Goal: Transaction & Acquisition: Book appointment/travel/reservation

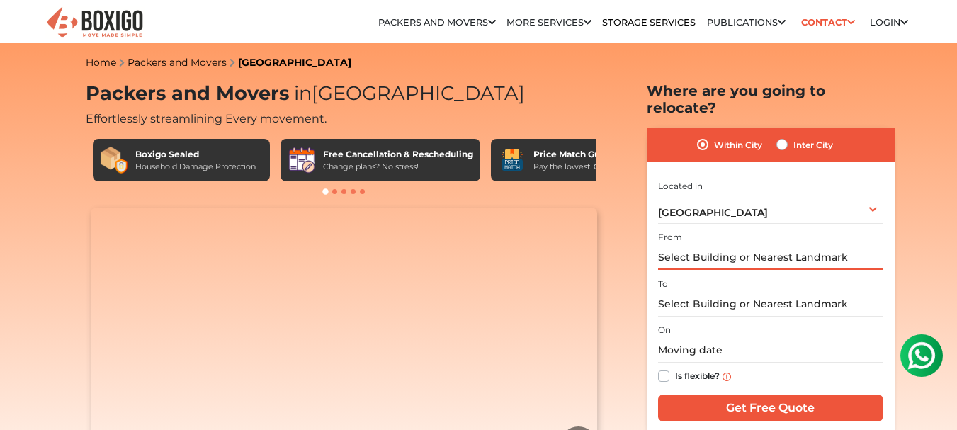
click at [786, 245] on input "text" at bounding box center [770, 257] width 225 height 25
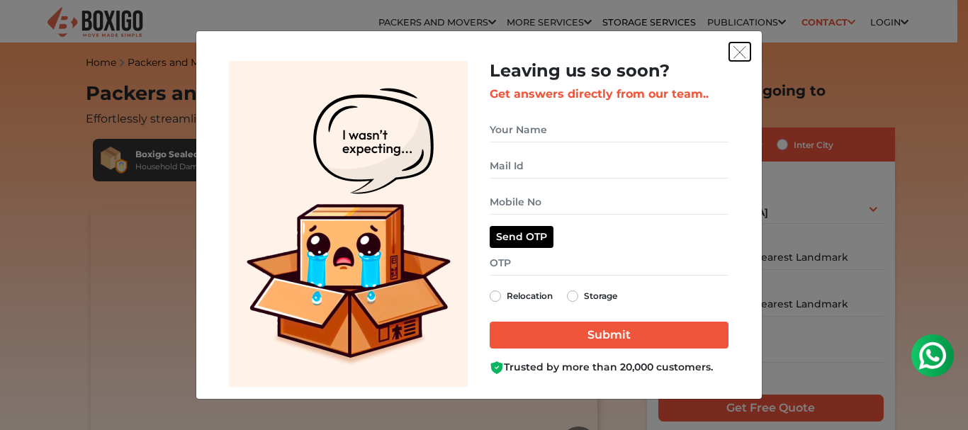
click at [738, 50] on img "get free quote dialog" at bounding box center [739, 52] width 13 height 13
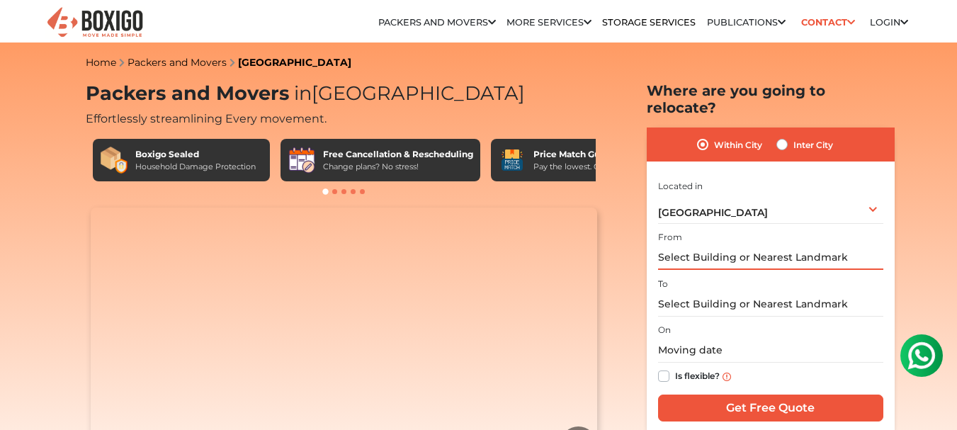
click at [753, 245] on input "text" at bounding box center [770, 257] width 225 height 25
paste input "#226/6, 1st Floor, 2nd D Main Road, 11th Block, Nagarbhavi 2nd stage, , Landmar…"
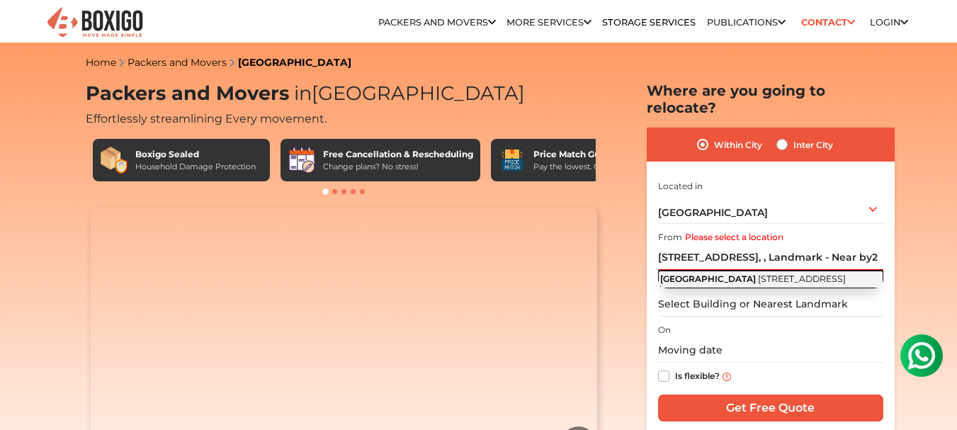
click at [697, 271] on button "2nd D Main Road 11th Block, 10 Block, 2nd Stage, Naagarabhaavi, Bengaluru, Karn…" at bounding box center [770, 280] width 225 height 18
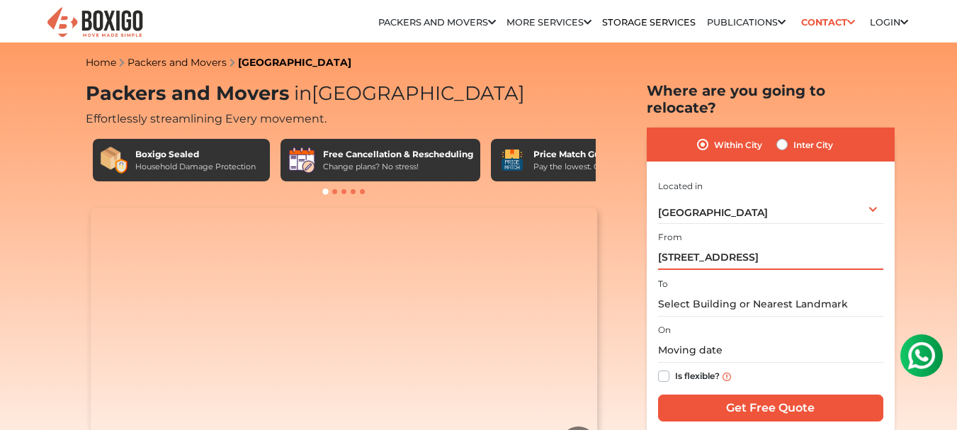
click at [852, 245] on input "2nd D Main Road, 11th Block, 10 Block, 2nd Stage, Naagarabhaavi, Bengaluru, Kar…" at bounding box center [770, 257] width 225 height 25
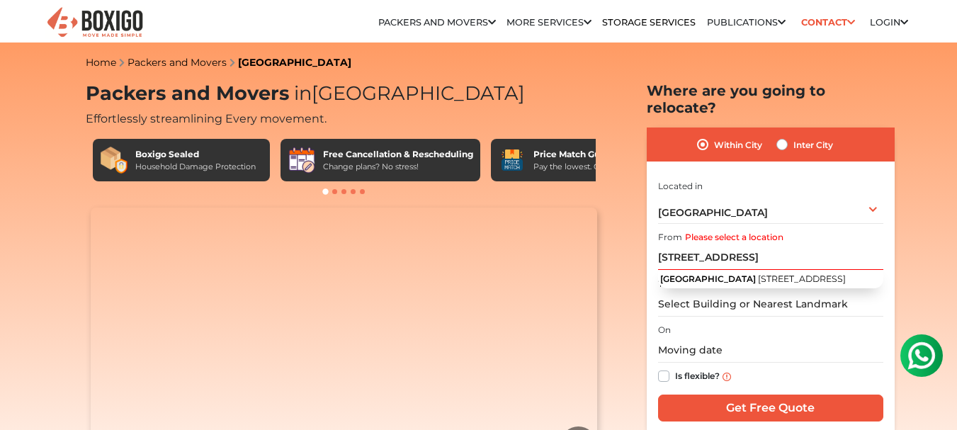
click at [804, 245] on input "2nd D Main Road, 11th bLOCK 2nd Stage, Naagarabhaavi, Bengaluru, Karnataka 5600…" at bounding box center [770, 257] width 225 height 25
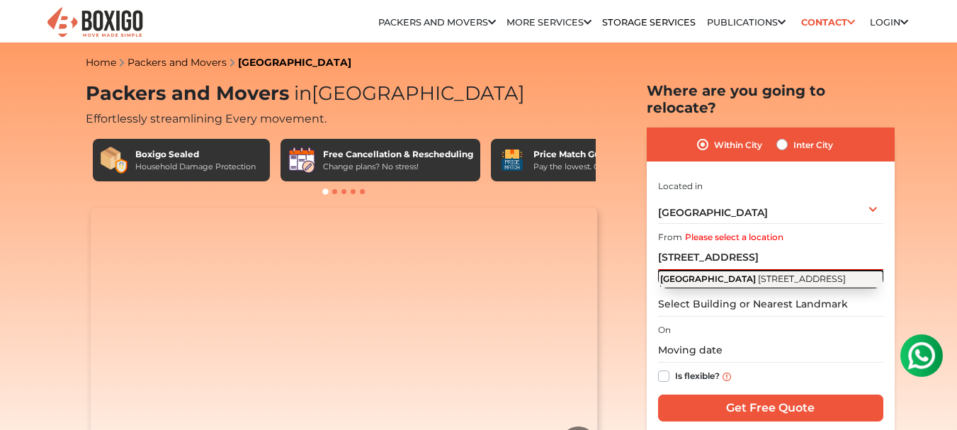
click at [803, 273] on span "11th Block, 10 Block, 2nd Stage, Naagarabhaavi, Bengaluru, Karnataka 560072" at bounding box center [802, 278] width 88 height 11
type input "2nd D Main Road, 11th Block, 10 Block, 2nd Stage, Naagarabhaavi, Bengaluru, Kar…"
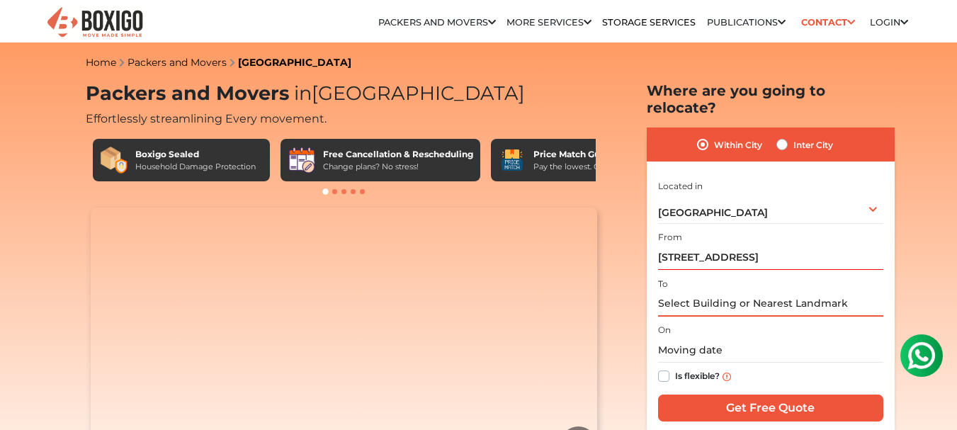
click at [731, 295] on input "text" at bounding box center [770, 304] width 225 height 25
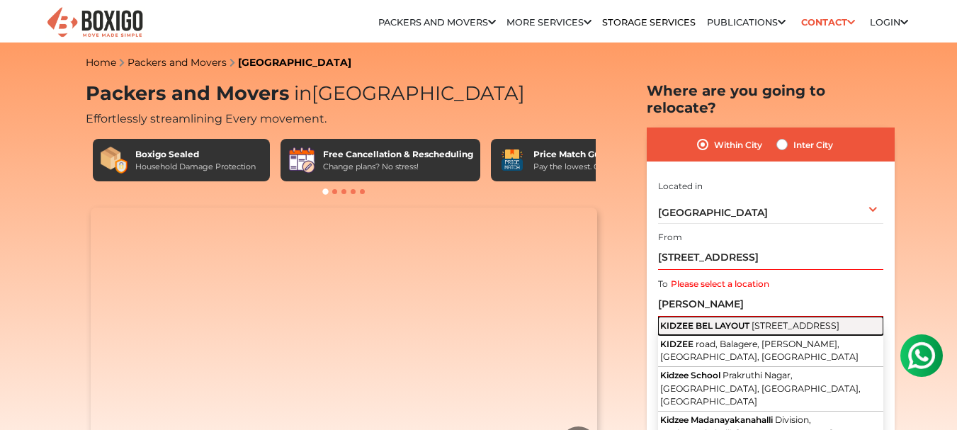
click at [752, 321] on span "Magadi Main Road, Vishwaneedam Post, BEL Layout, Phase 1, Bharat Nagar, Bengalu…" at bounding box center [796, 325] width 88 height 11
type input "KIDZEE BEL LAYOUT, Magadi Main Road, Vishwaneedam Post, BEL Layout, Phase 1, Bh…"
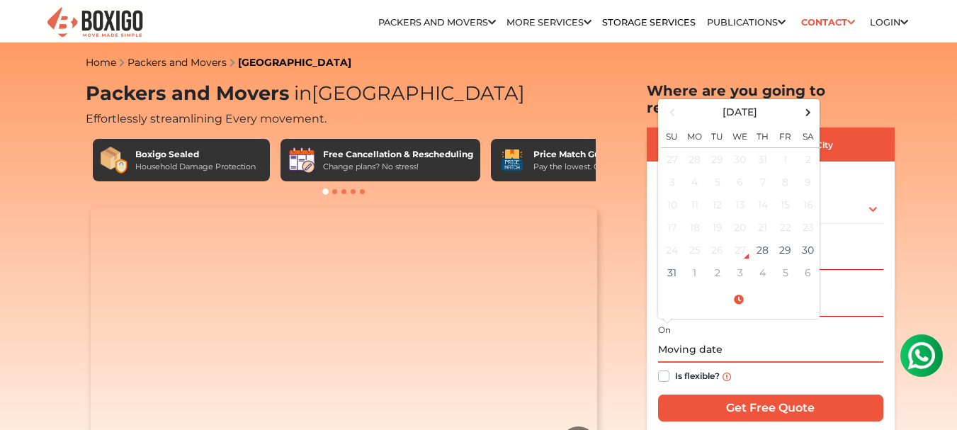
click at [699, 338] on input "text" at bounding box center [770, 350] width 225 height 25
click at [812, 239] on td "30" at bounding box center [808, 250] width 23 height 23
type input "08/30/2025 12:00 AM"
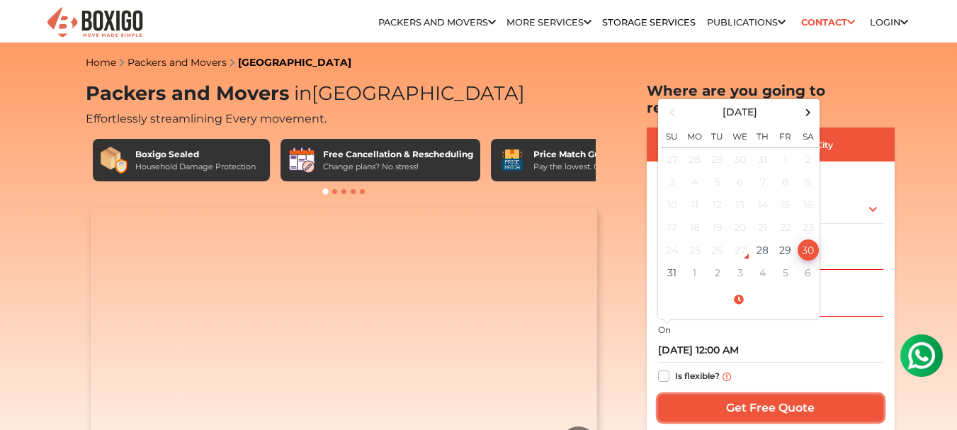
click at [769, 395] on input "Get Free Quote" at bounding box center [770, 408] width 225 height 27
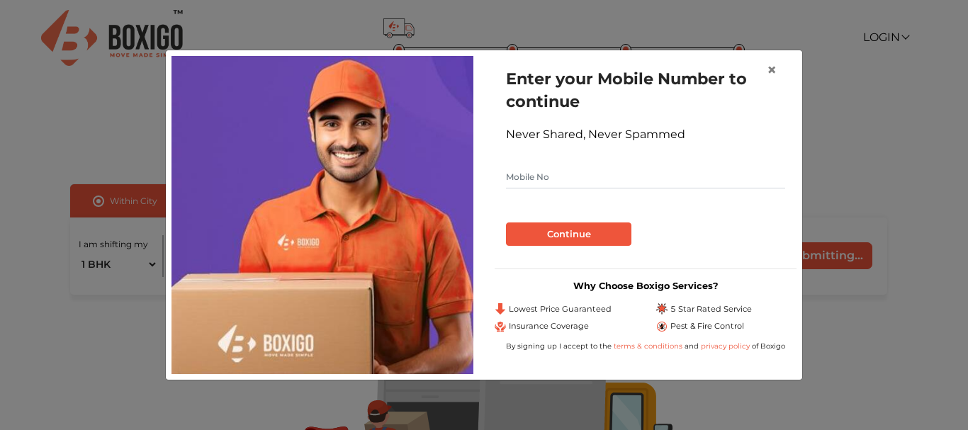
click at [623, 162] on form "Enter your Mobile Number to continue Never Shared, Never Spammed Continue" at bounding box center [645, 156] width 279 height 179
click at [546, 176] on input "text" at bounding box center [645, 177] width 279 height 23
type input "9035660530"
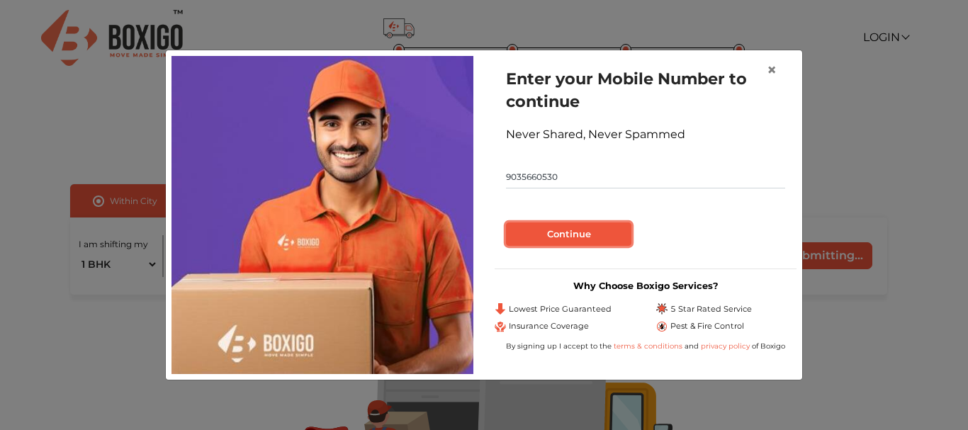
click at [553, 228] on button "Continue" at bounding box center [568, 234] width 125 height 24
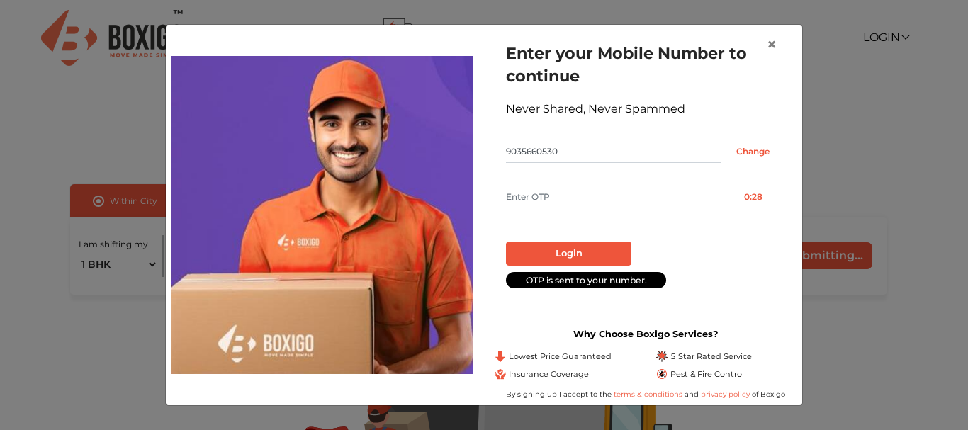
click at [592, 187] on input "text" at bounding box center [613, 197] width 215 height 23
type input "1812"
click at [591, 248] on button "Login" at bounding box center [568, 254] width 125 height 24
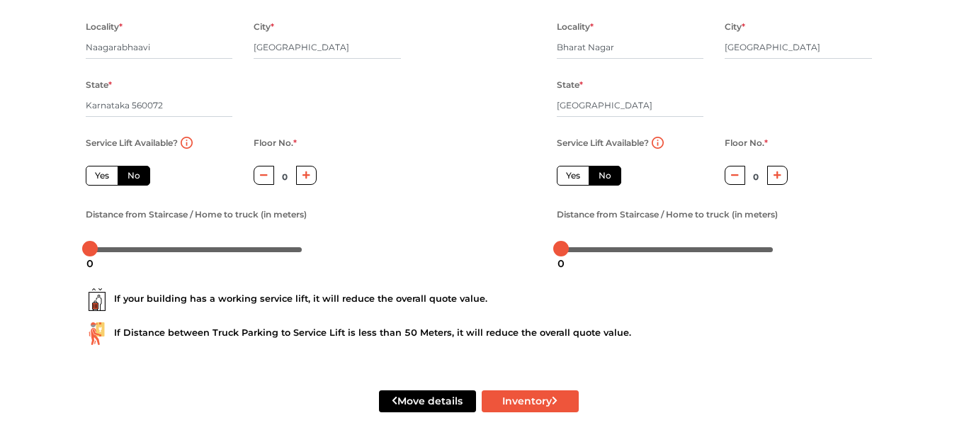
scroll to position [239, 0]
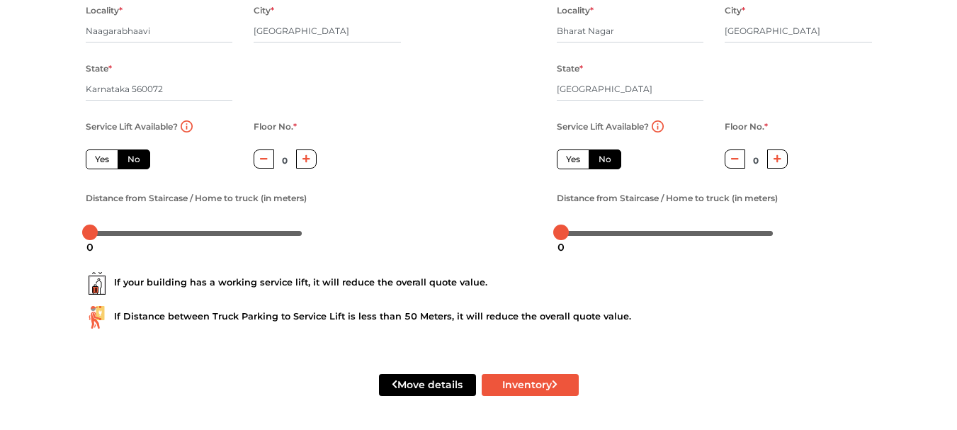
click at [307, 158] on icon "button" at bounding box center [307, 159] width 8 height 8
type input "1"
click at [563, 157] on label "Yes" at bounding box center [573, 159] width 33 height 20
click at [566, 157] on input "Yes" at bounding box center [570, 157] width 9 height 9
radio input "true"
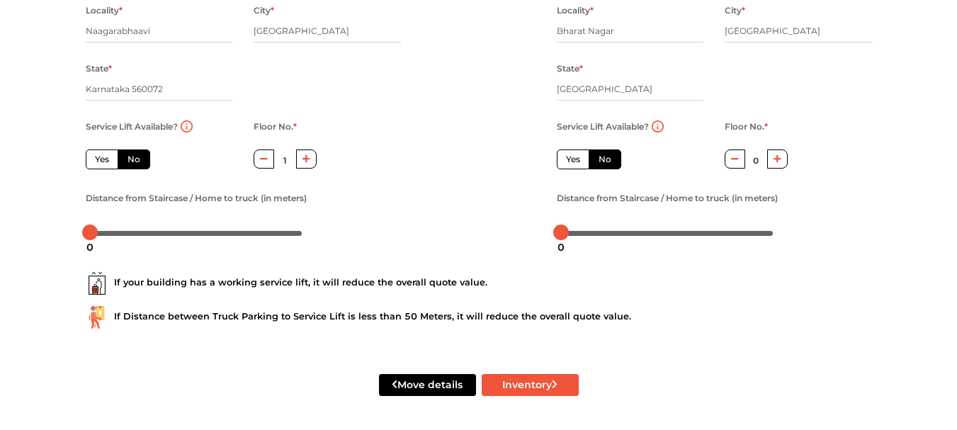
radio input "false"
click at [589, 232] on div at bounding box center [667, 232] width 213 height 9
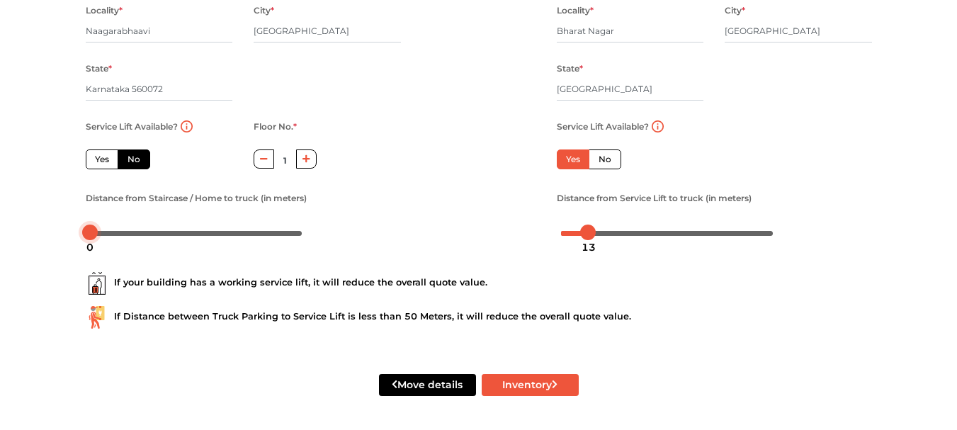
click at [523, 390] on button "Inventory" at bounding box center [530, 385] width 97 height 22
radio input "true"
click at [132, 85] on input "Karnataka 560072" at bounding box center [159, 89] width 147 height 23
drag, startPoint x: 184, startPoint y: 81, endPoint x: 134, endPoint y: 81, distance: 50.3
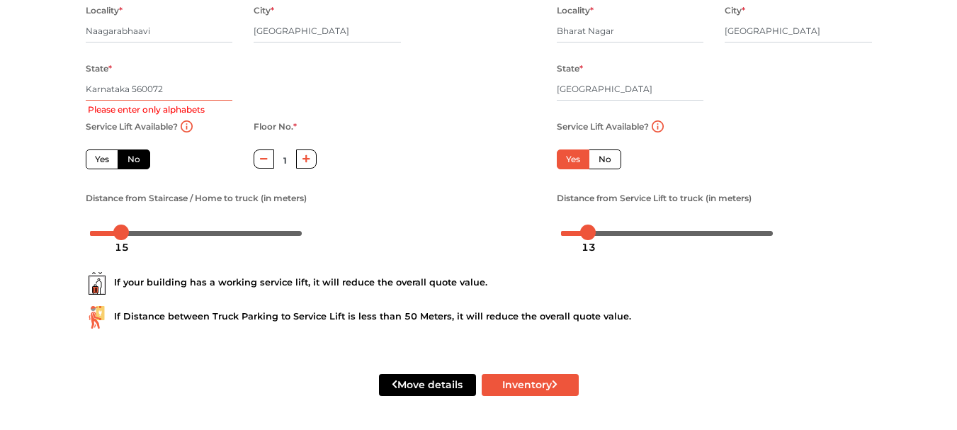
click at [134, 81] on input "Karnataka 560072" at bounding box center [159, 89] width 147 height 23
type input "[GEOGRAPHIC_DATA]"
radio input "true"
type input "[GEOGRAPHIC_DATA]"
click at [381, 69] on div "Locality * [GEOGRAPHIC_DATA] * [GEOGRAPHIC_DATA] State * [GEOGRAPHIC_DATA] Pinc…" at bounding box center [243, 59] width 337 height 116
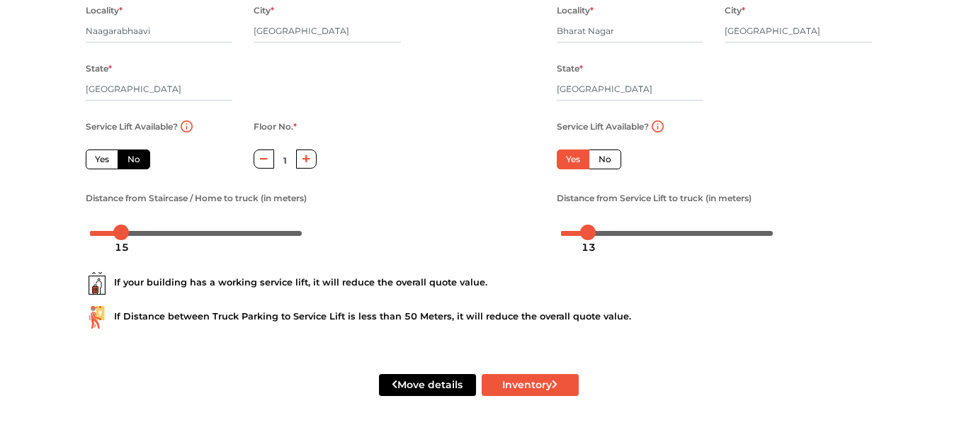
click at [533, 373] on div "Move details Inventory" at bounding box center [479, 385] width 808 height 90
click at [537, 384] on button "Inventory" at bounding box center [530, 385] width 97 height 22
radio input "true"
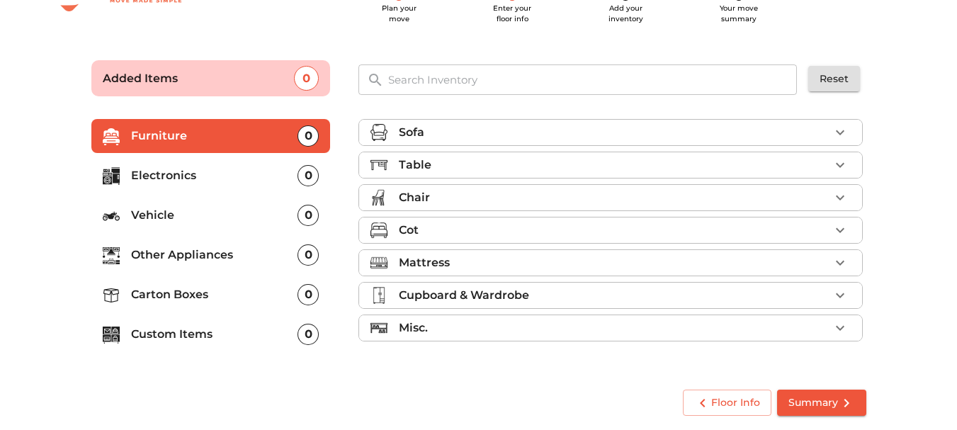
scroll to position [55, 0]
click at [842, 128] on icon "button" at bounding box center [840, 132] width 17 height 17
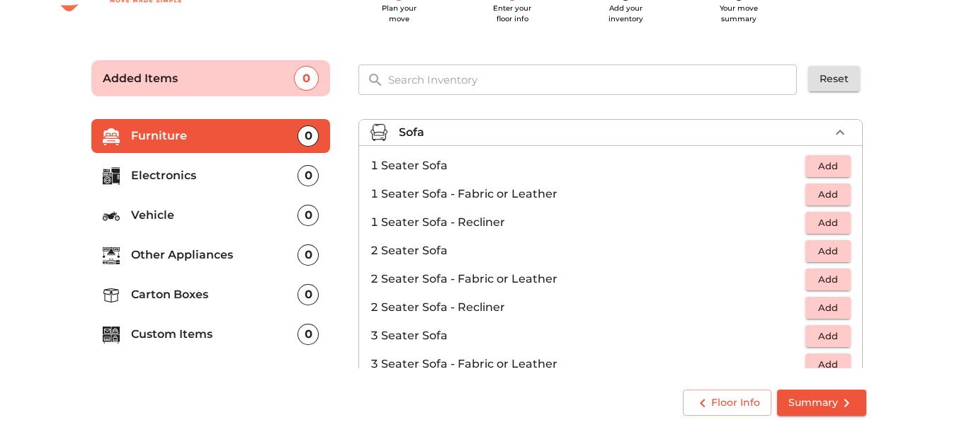
click at [824, 277] on span "Add" at bounding box center [828, 279] width 31 height 16
click at [822, 162] on span "Add" at bounding box center [828, 166] width 31 height 16
click at [835, 166] on icon "button" at bounding box center [840, 166] width 10 height 10
click at [832, 137] on icon "button" at bounding box center [840, 132] width 17 height 17
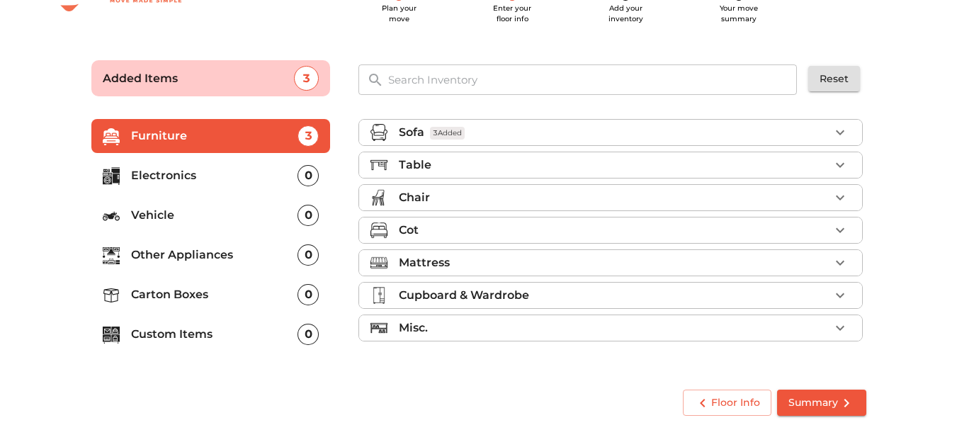
click at [841, 166] on icon "button" at bounding box center [840, 165] width 17 height 17
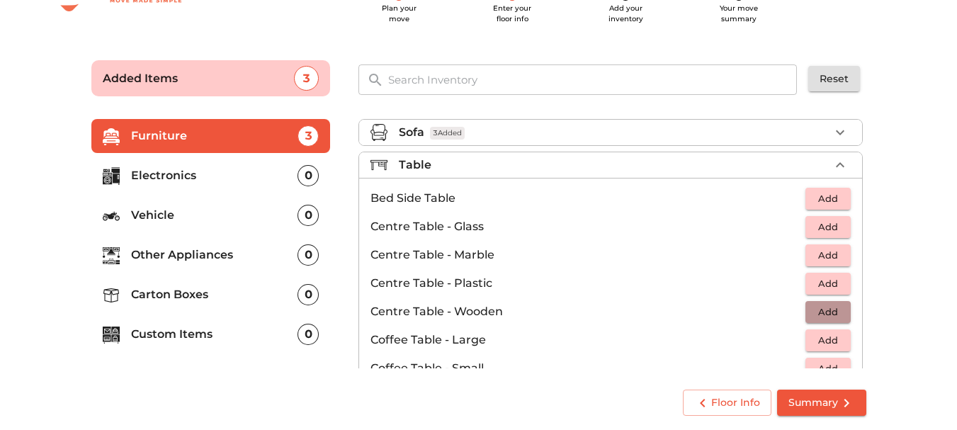
click at [827, 304] on span "Add" at bounding box center [828, 312] width 31 height 16
click at [836, 164] on icon "button" at bounding box center [840, 164] width 9 height 5
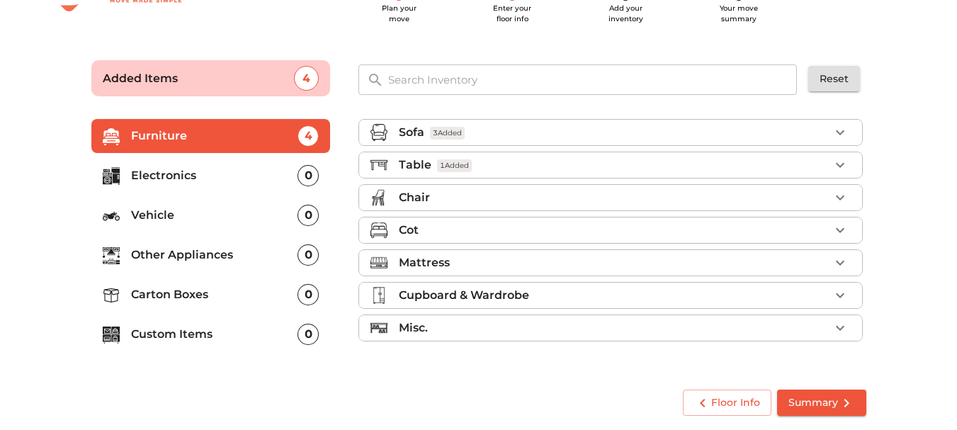
click at [800, 198] on div "Chair" at bounding box center [614, 197] width 431 height 17
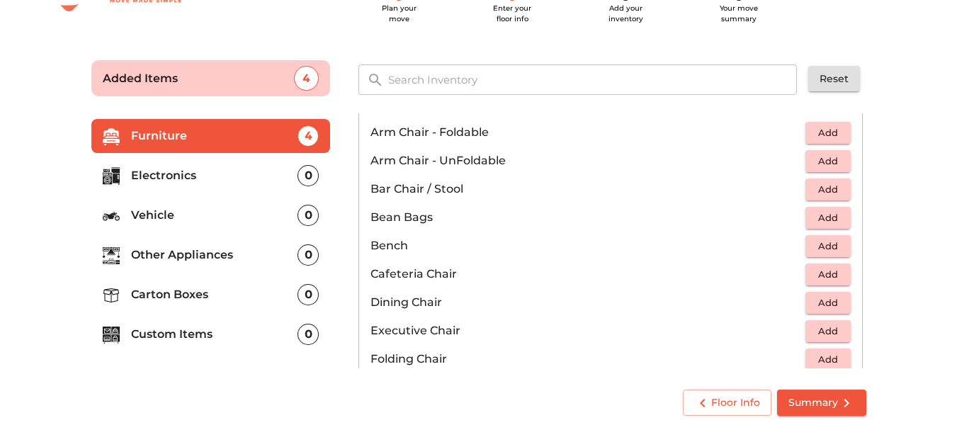
scroll to position [103, 0]
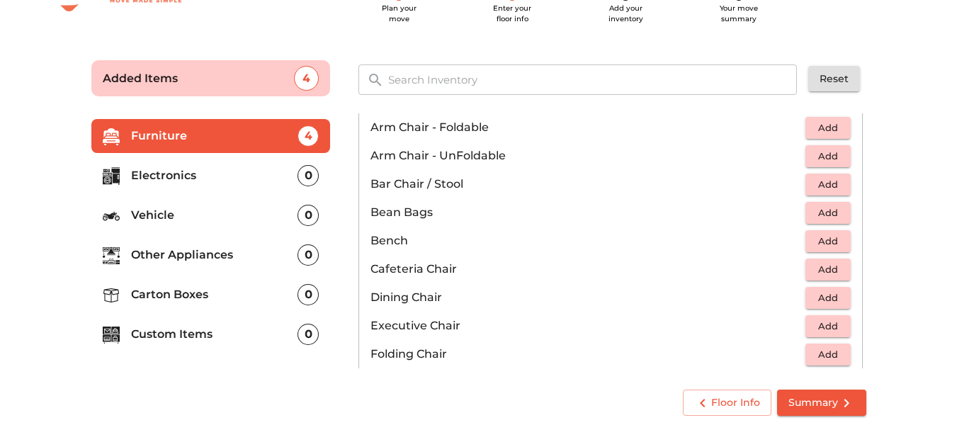
click at [818, 214] on span "Add" at bounding box center [828, 213] width 31 height 16
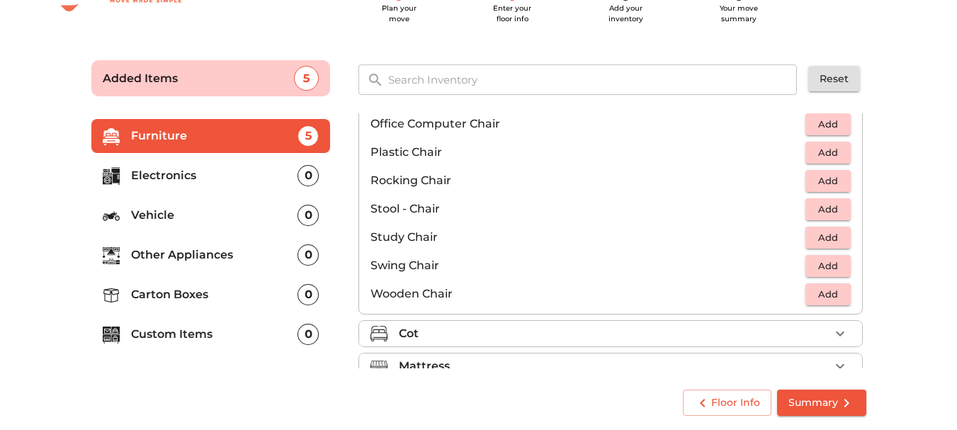
scroll to position [506, 0]
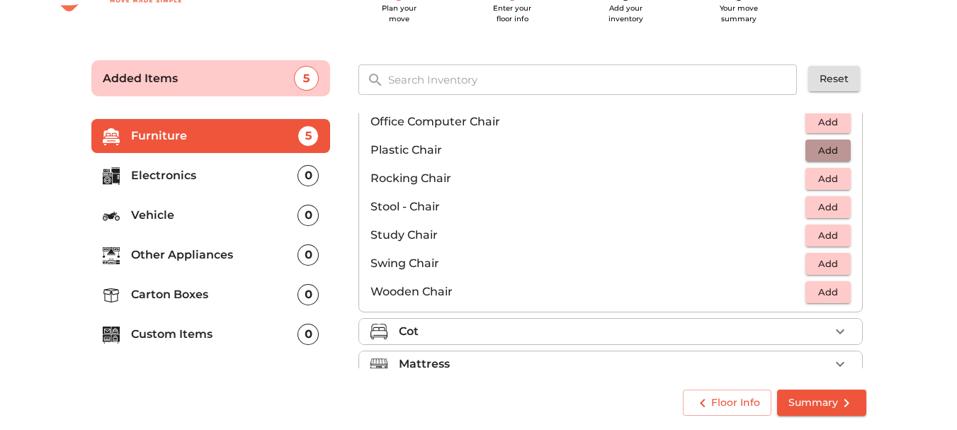
click at [822, 151] on span "Add" at bounding box center [828, 150] width 31 height 16
click at [835, 149] on icon "button" at bounding box center [840, 150] width 10 height 10
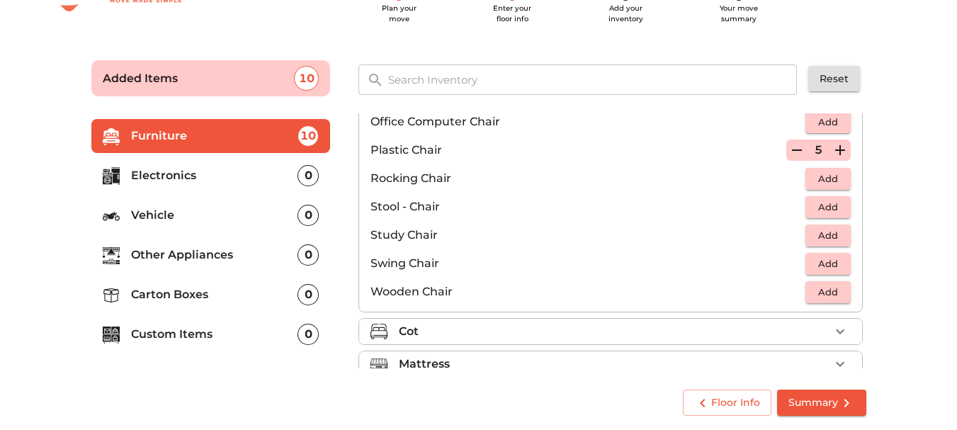
click at [789, 149] on icon "button" at bounding box center [797, 150] width 17 height 17
click at [823, 337] on div "Cot" at bounding box center [614, 331] width 431 height 17
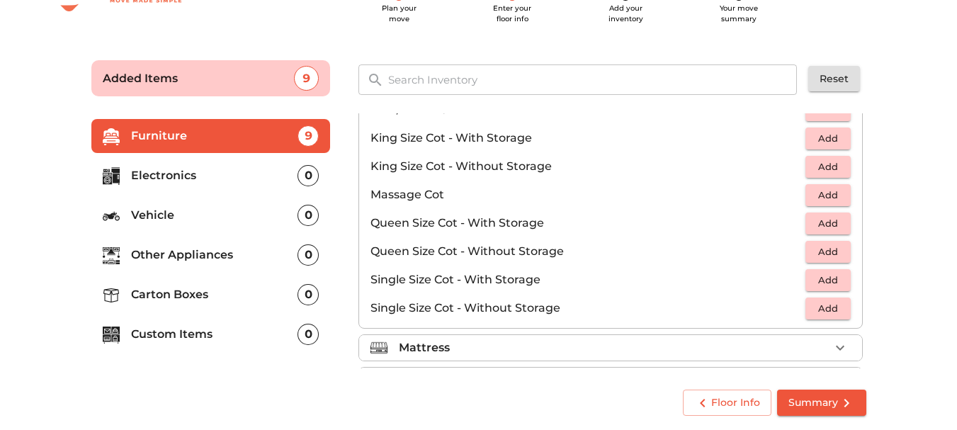
scroll to position [383, 0]
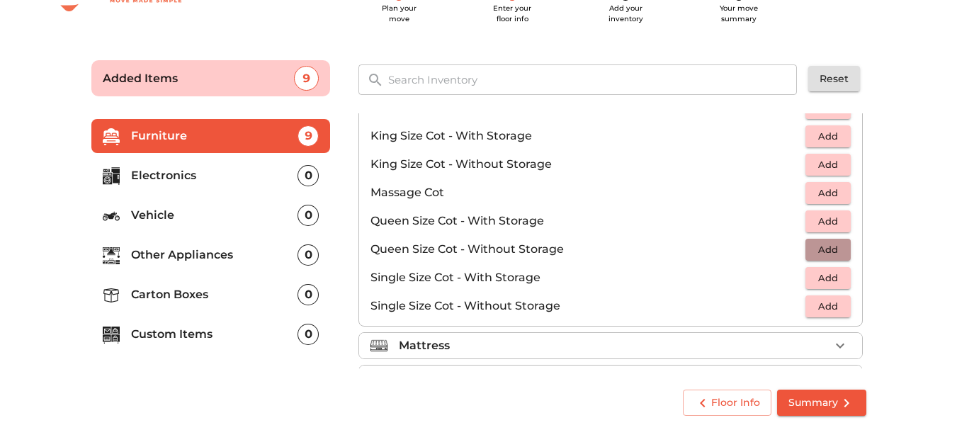
click at [817, 244] on span "Add" at bounding box center [828, 250] width 31 height 16
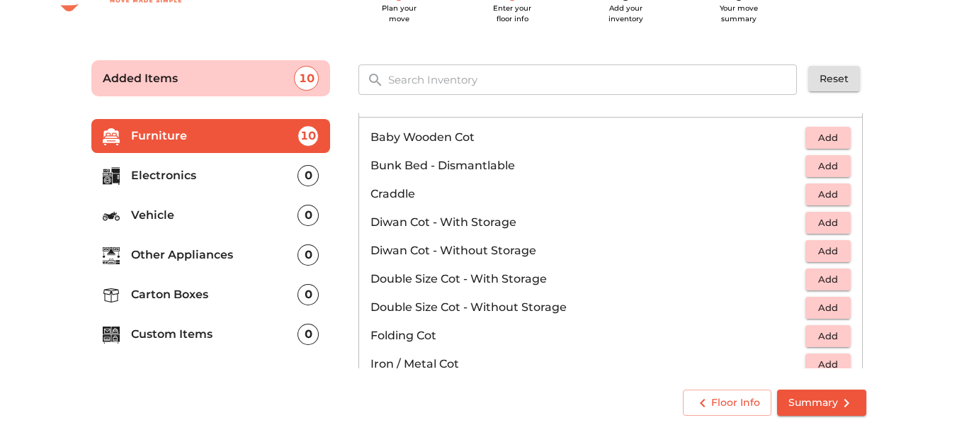
scroll to position [124, 0]
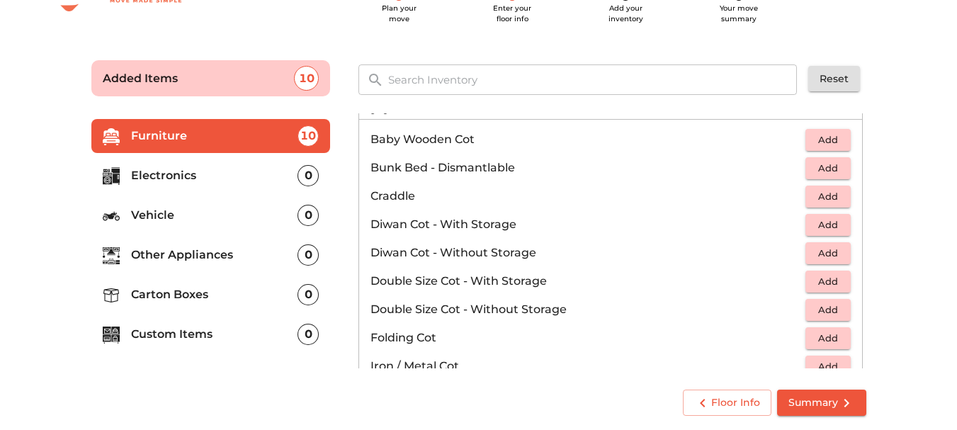
click at [816, 254] on span "Add" at bounding box center [828, 253] width 31 height 16
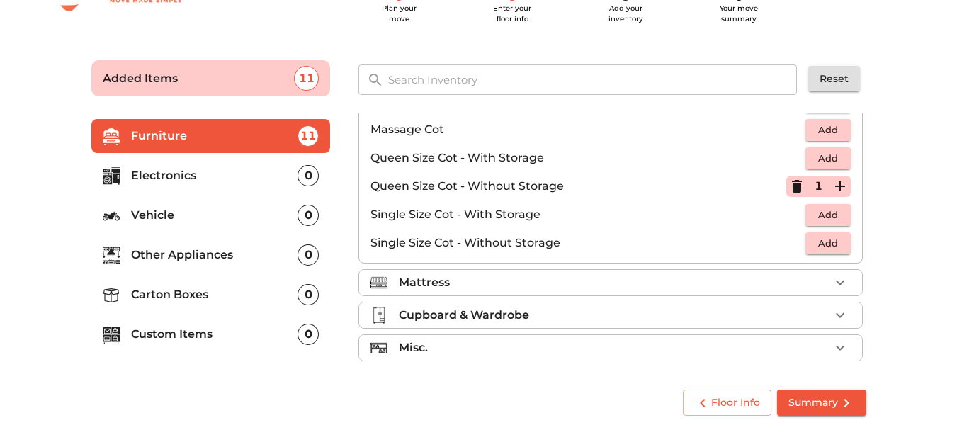
scroll to position [450, 0]
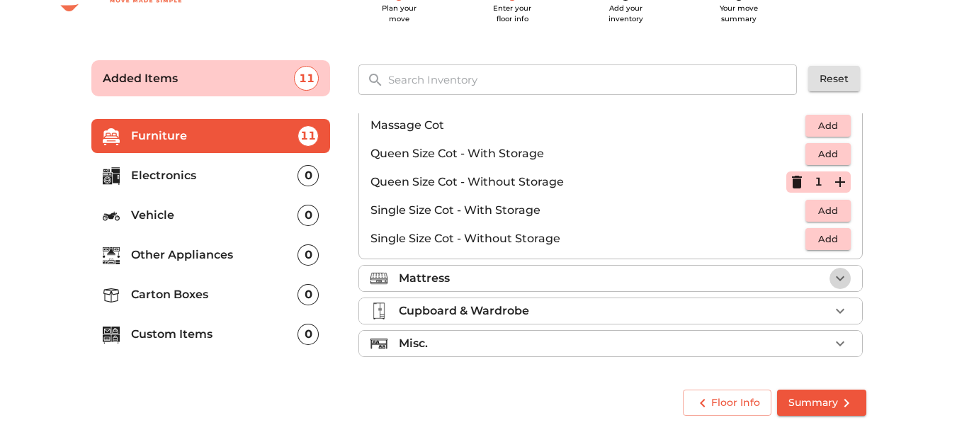
click at [832, 275] on icon "button" at bounding box center [840, 278] width 17 height 17
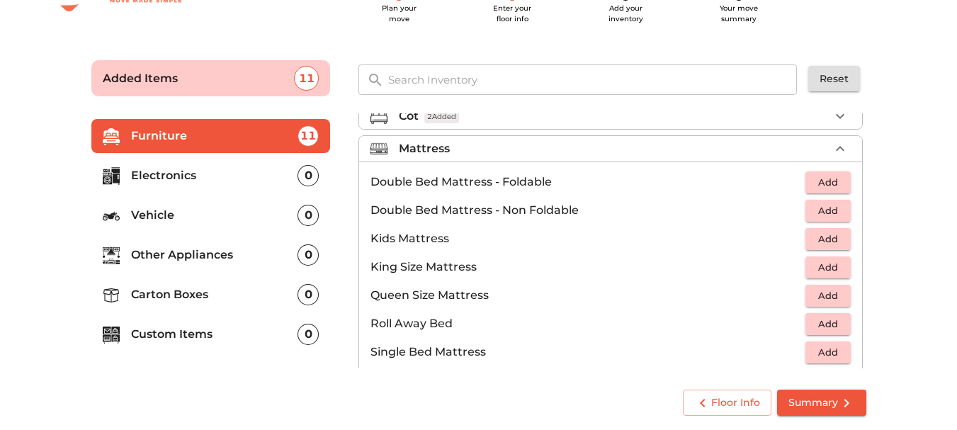
scroll to position [109, 0]
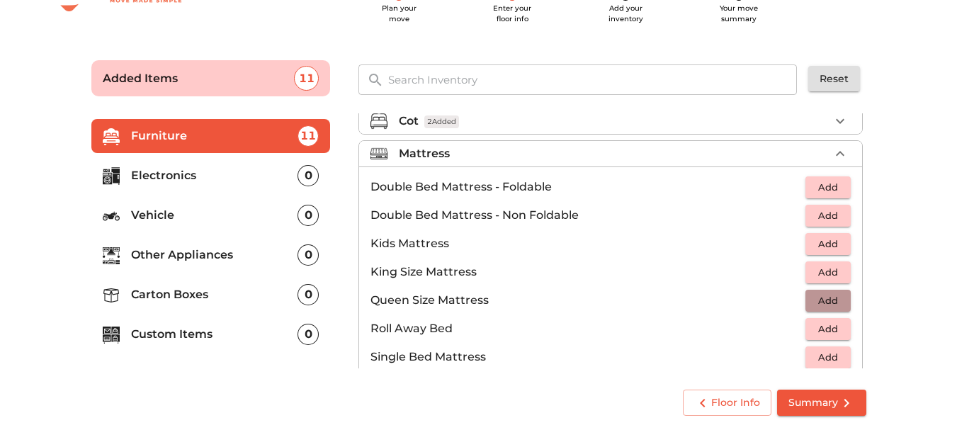
click at [815, 303] on span "Add" at bounding box center [828, 301] width 31 height 16
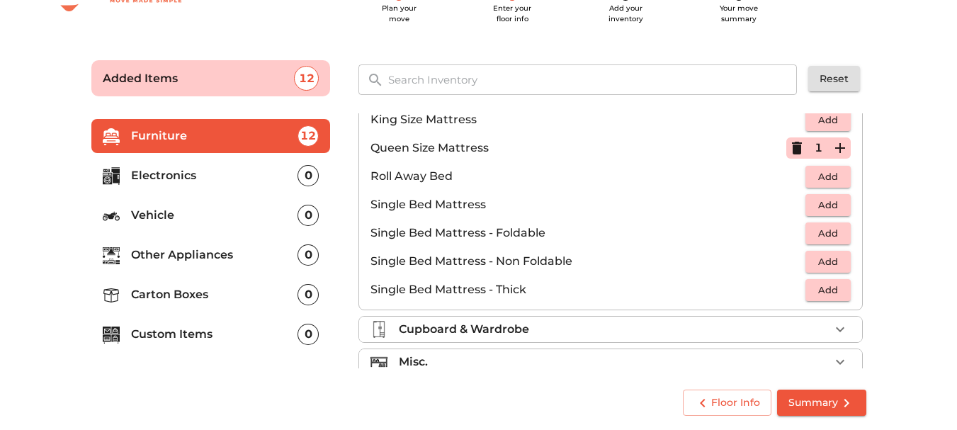
scroll to position [280, 0]
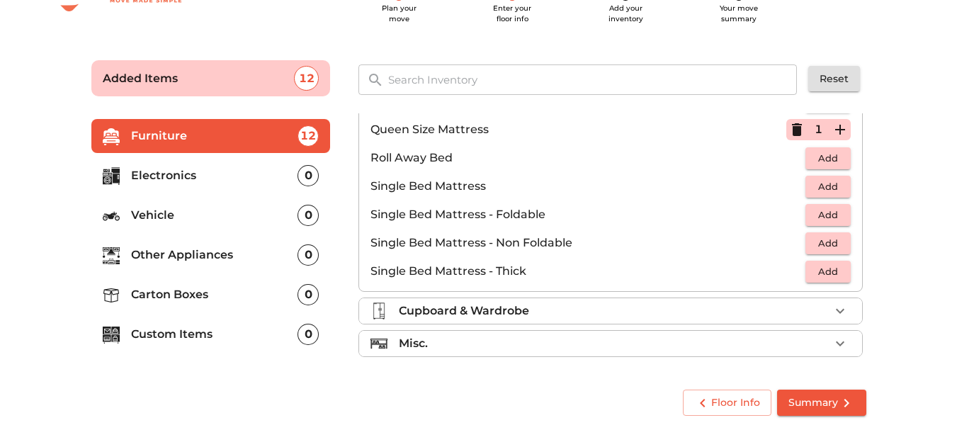
click at [827, 237] on span "Add" at bounding box center [828, 243] width 31 height 16
click at [840, 245] on icon "button" at bounding box center [840, 243] width 17 height 17
click at [827, 273] on span "Add" at bounding box center [828, 272] width 31 height 16
click at [792, 243] on icon "button" at bounding box center [797, 242] width 10 height 1
click at [835, 242] on icon "button" at bounding box center [840, 243] width 10 height 10
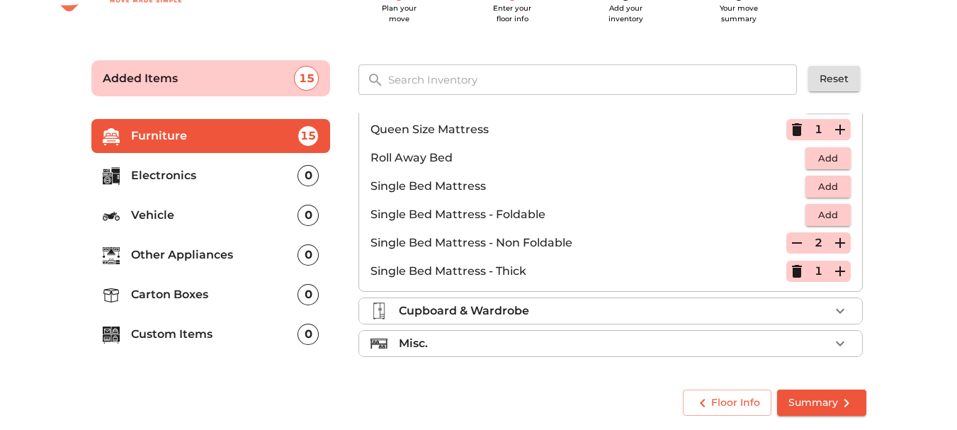
click at [792, 271] on icon "button" at bounding box center [797, 271] width 10 height 13
click at [786, 271] on p "Single Bed Mattress - Thick" at bounding box center [579, 271] width 416 height 17
click at [832, 308] on icon "button" at bounding box center [840, 311] width 17 height 17
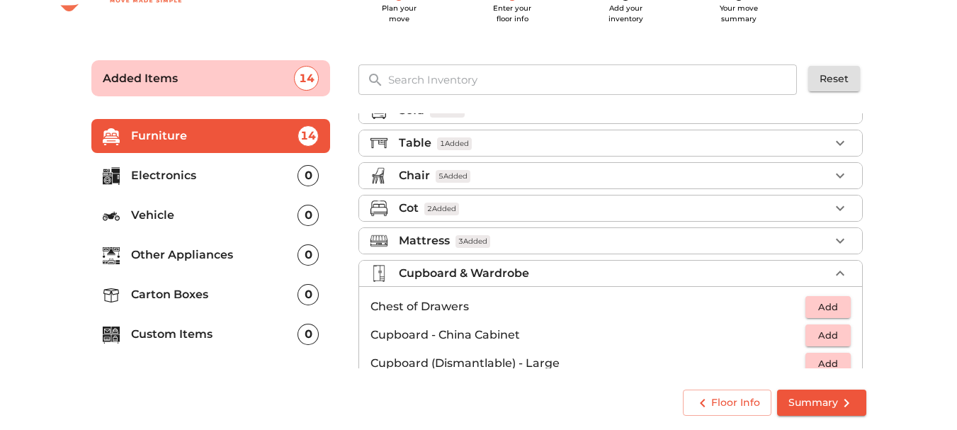
scroll to position [0, 0]
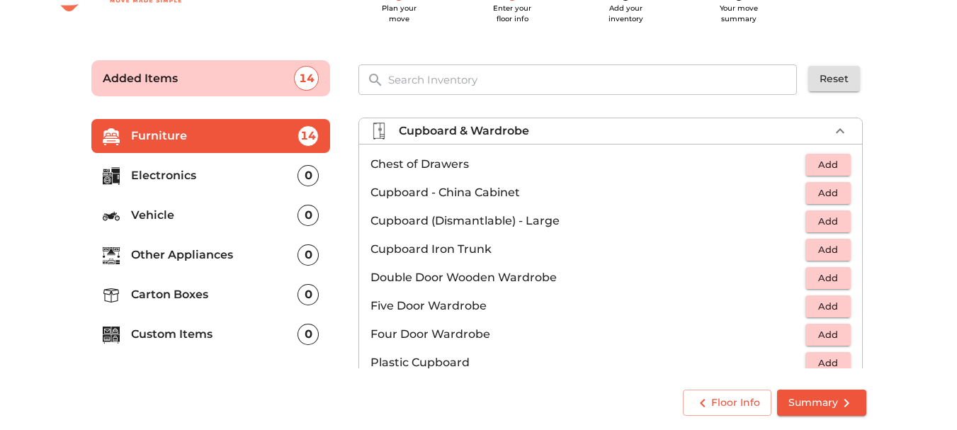
click at [872, 214] on div "Sofa 3 Added Table 1 Added Chair 5 Added Cot 2 Added Mattress 3 Added Cupboard …" at bounding box center [612, 241] width 536 height 285
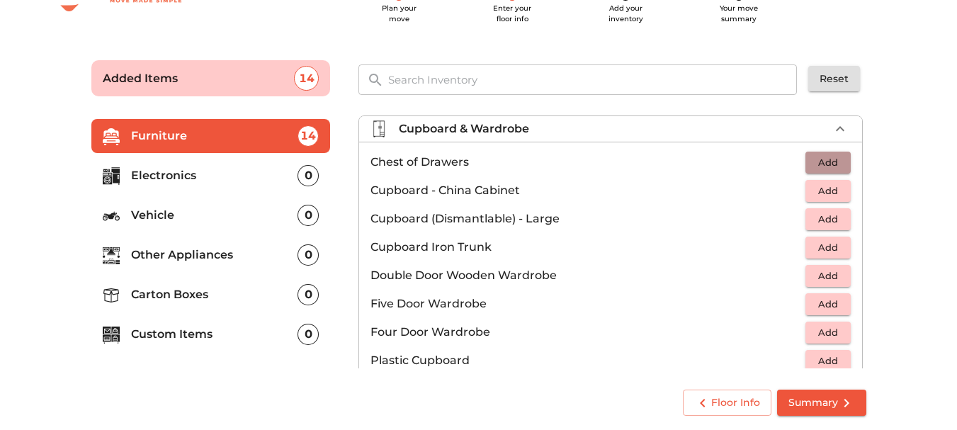
click at [823, 159] on span "Add" at bounding box center [828, 162] width 31 height 16
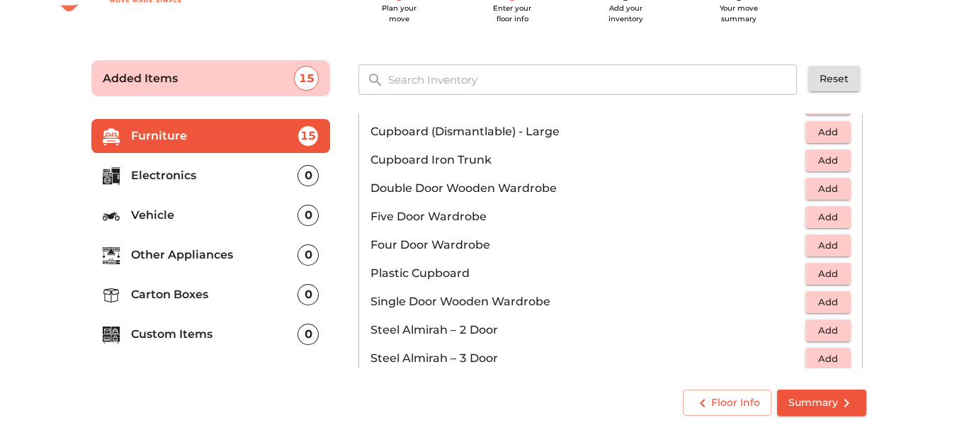
scroll to position [256, 0]
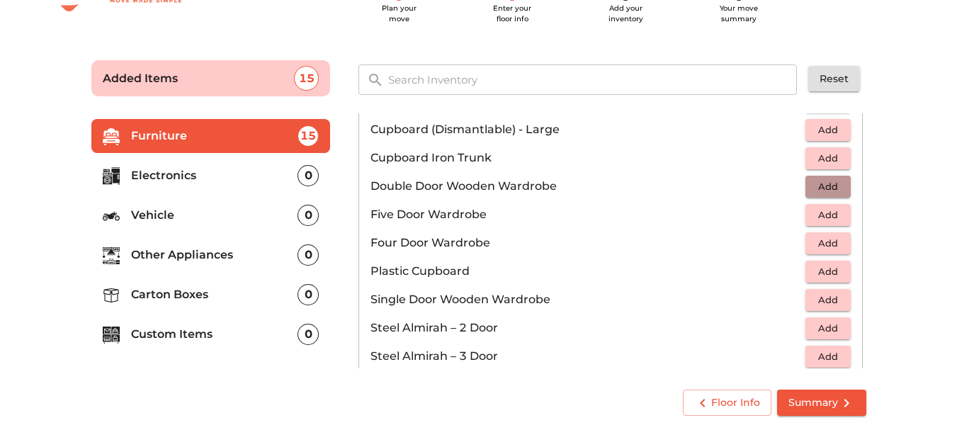
click at [815, 186] on span "Add" at bounding box center [828, 187] width 31 height 16
click at [866, 222] on div "Sofa 3 Added Table 1 Added Chair 5 Added Cot 2 Added Mattress 3 Added Cupboard …" at bounding box center [612, 241] width 519 height 266
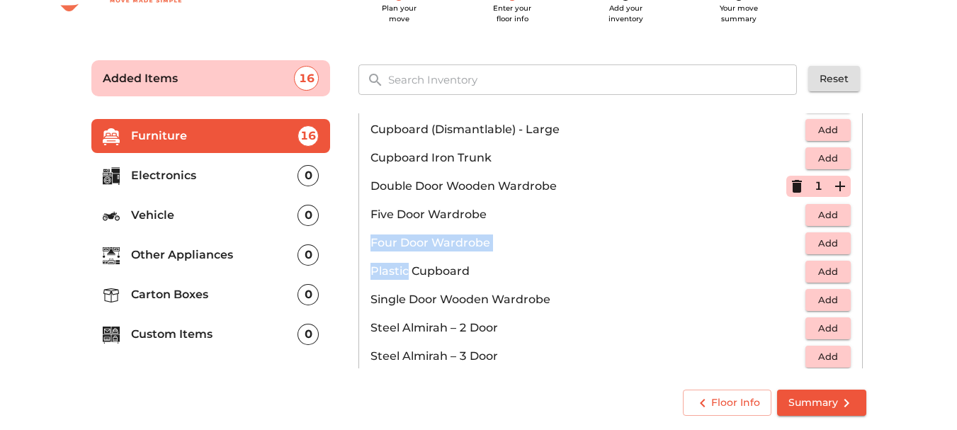
drag, startPoint x: 866, startPoint y: 222, endPoint x: 867, endPoint y: 235, distance: 12.8
click at [867, 235] on div "Sofa 3 Added Table 1 Added Chair 5 Added Cot 2 Added Mattress 3 Added Cupboard …" at bounding box center [612, 241] width 519 height 266
click at [561, 269] on p "Plastic Cupboard" at bounding box center [588, 271] width 435 height 17
click at [833, 271] on span "Add" at bounding box center [828, 272] width 31 height 16
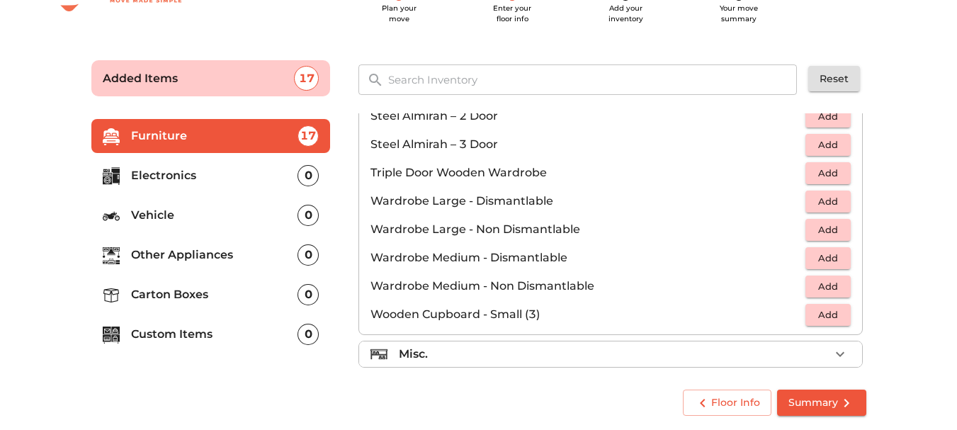
scroll to position [478, 0]
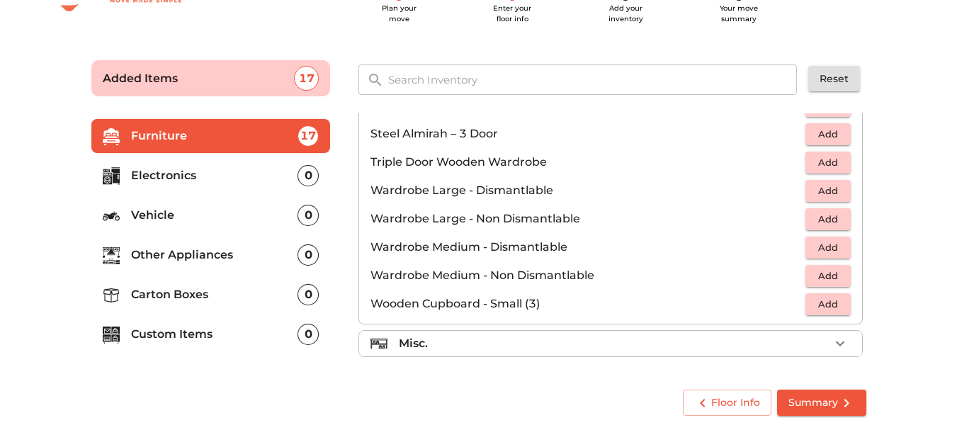
click at [813, 339] on div "Misc." at bounding box center [614, 343] width 431 height 17
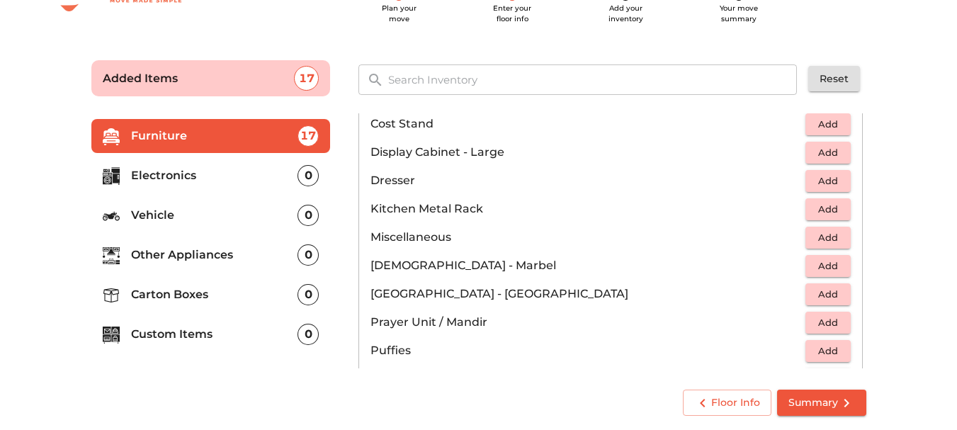
scroll to position [445, 0]
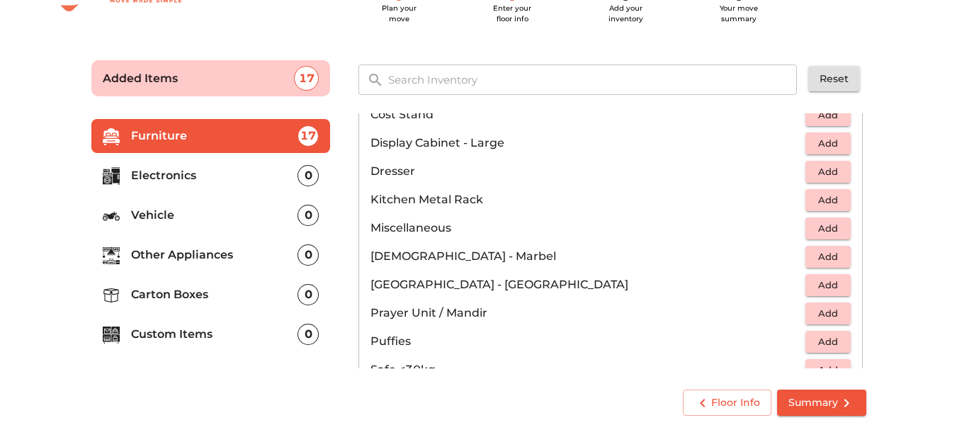
click at [893, 265] on main "Plan your move Enter your floor info Add your inventory Your move summary Added…" at bounding box center [478, 235] width 957 height 390
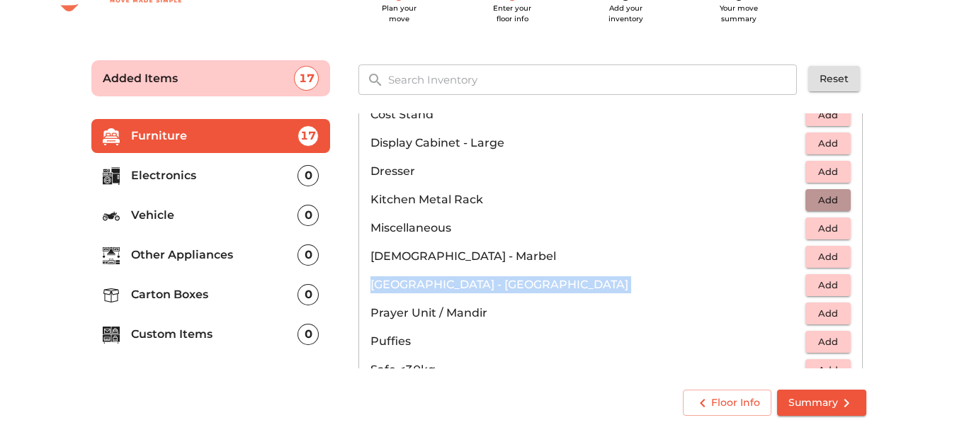
click at [825, 196] on span "Add" at bounding box center [828, 200] width 31 height 16
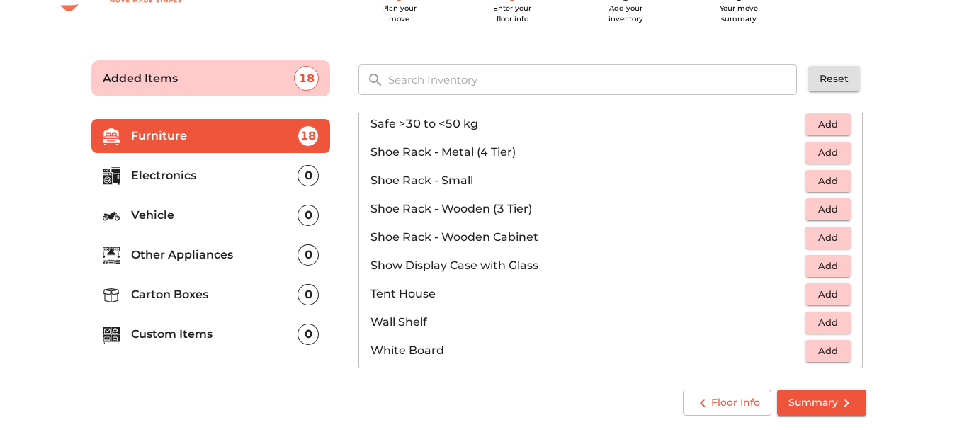
scroll to position [750, 0]
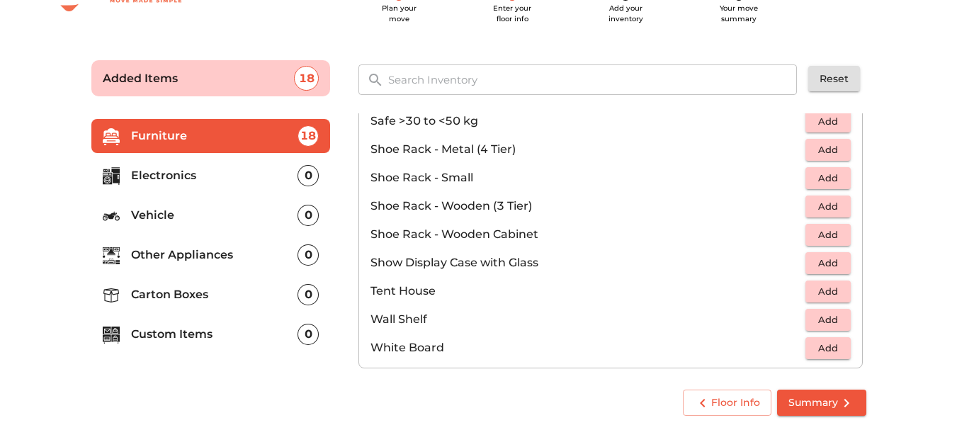
click at [867, 323] on div "Sofa 3 Added Table 1 Added Chair 5 Added Cot 2 Added Mattress 3 Added Cupboard …" at bounding box center [612, 241] width 519 height 266
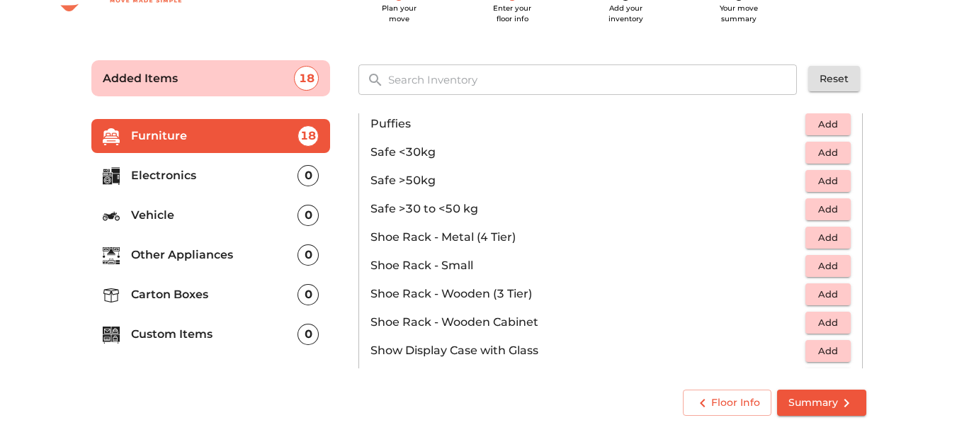
scroll to position [665, 0]
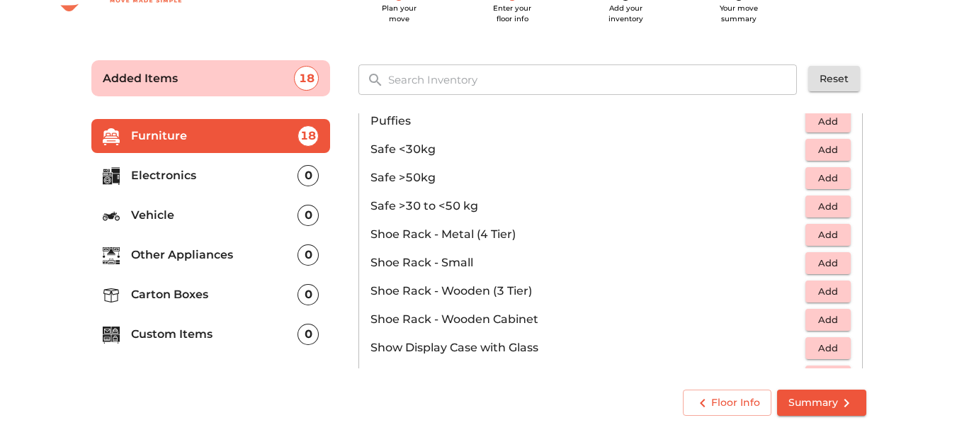
click at [832, 257] on span "Add" at bounding box center [828, 263] width 31 height 16
click at [836, 261] on icon "button" at bounding box center [840, 262] width 17 height 17
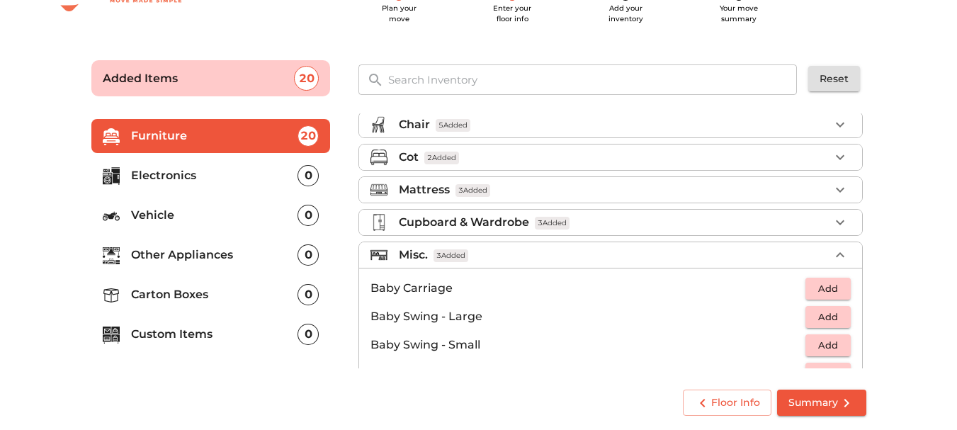
scroll to position [0, 0]
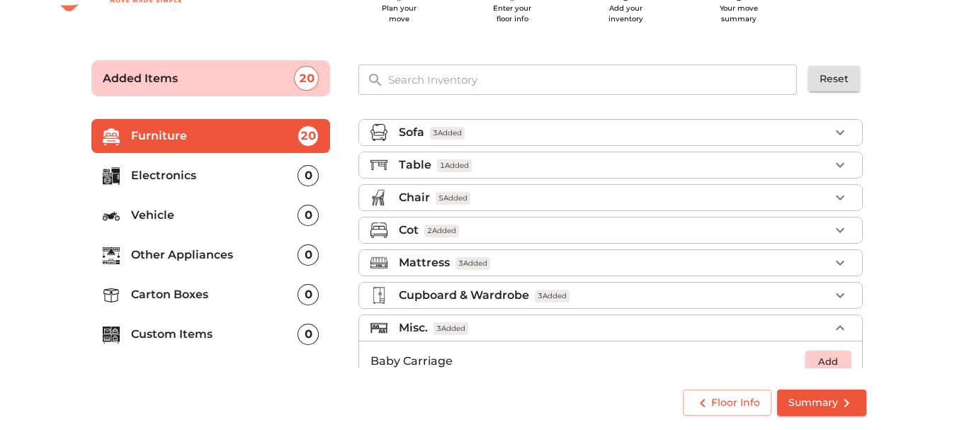
click at [184, 177] on p "Electronics" at bounding box center [214, 175] width 167 height 17
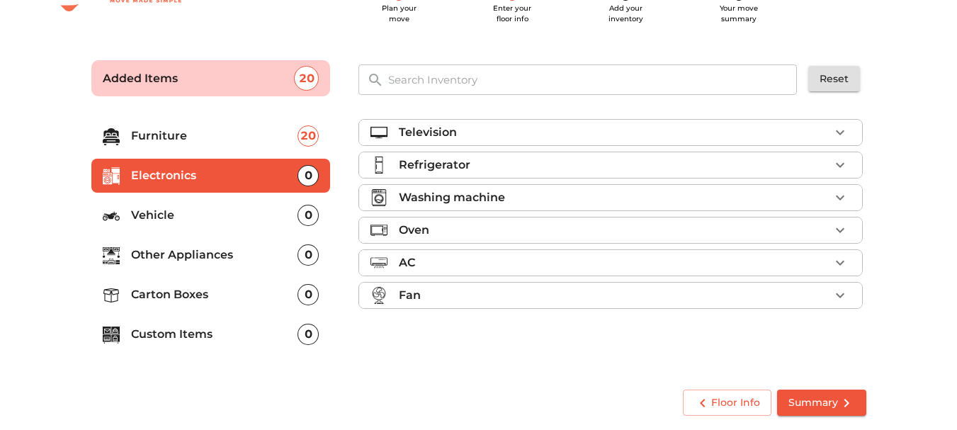
click at [844, 135] on icon "button" at bounding box center [840, 132] width 17 height 17
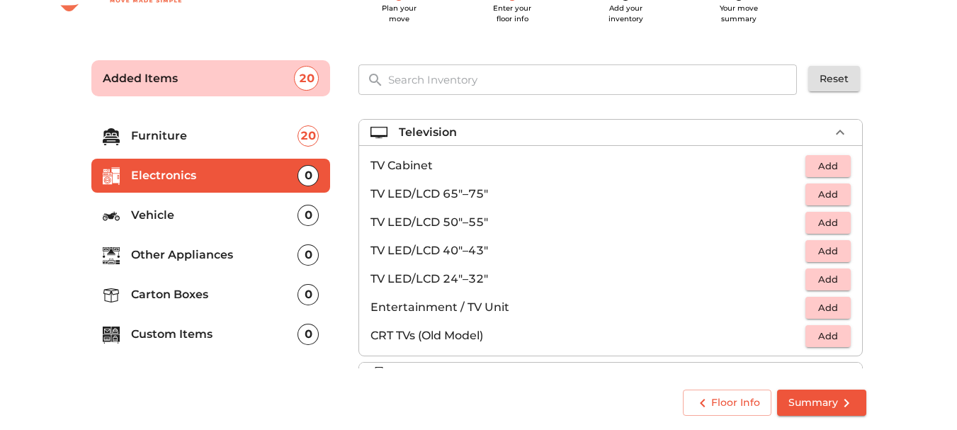
click at [834, 226] on span "Add" at bounding box center [828, 223] width 31 height 16
click at [836, 132] on icon "button" at bounding box center [840, 132] width 9 height 5
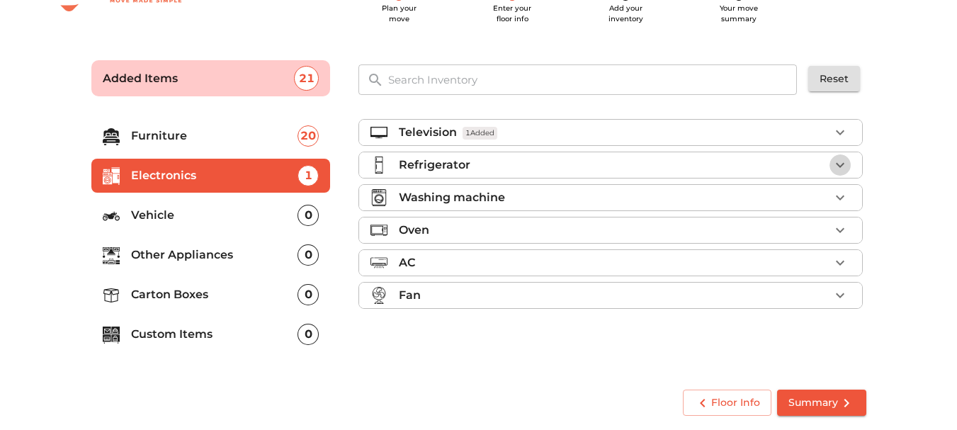
click at [845, 157] on icon "button" at bounding box center [840, 165] width 17 height 17
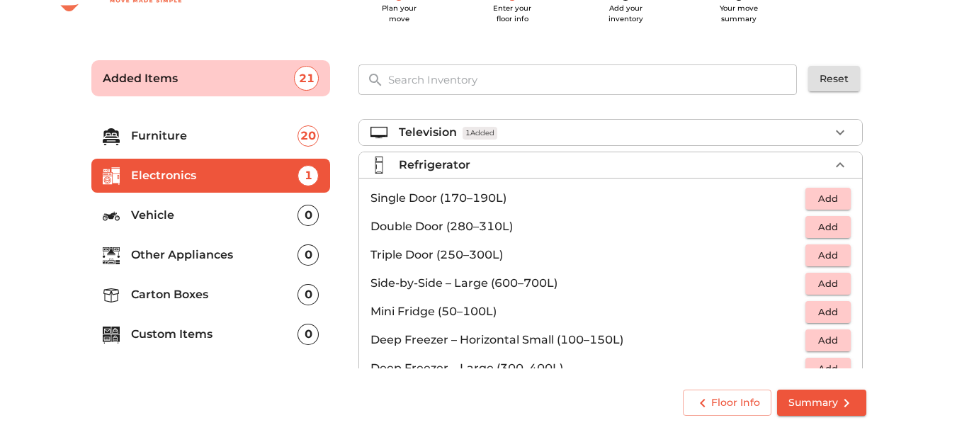
click at [421, 258] on p "Triple Door (250–300L)" at bounding box center [588, 255] width 435 height 17
click at [827, 227] on span "Add" at bounding box center [828, 227] width 31 height 16
click at [833, 162] on icon "button" at bounding box center [840, 165] width 17 height 17
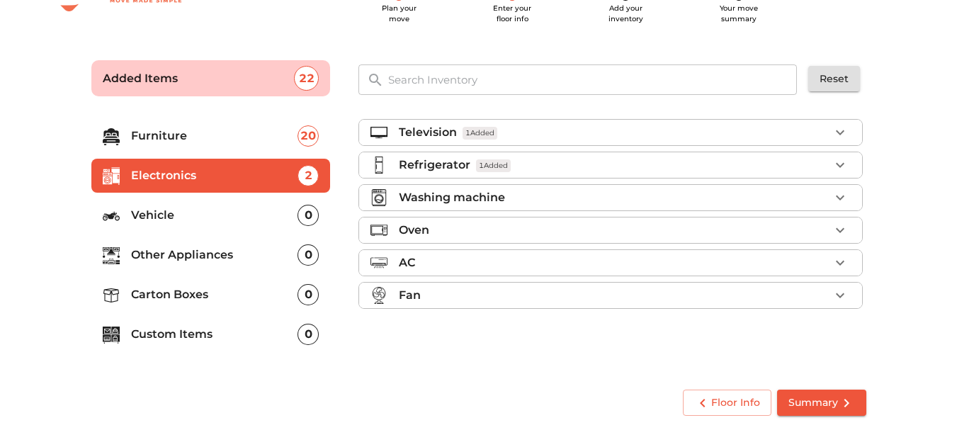
click at [845, 200] on icon "button" at bounding box center [840, 197] width 17 height 17
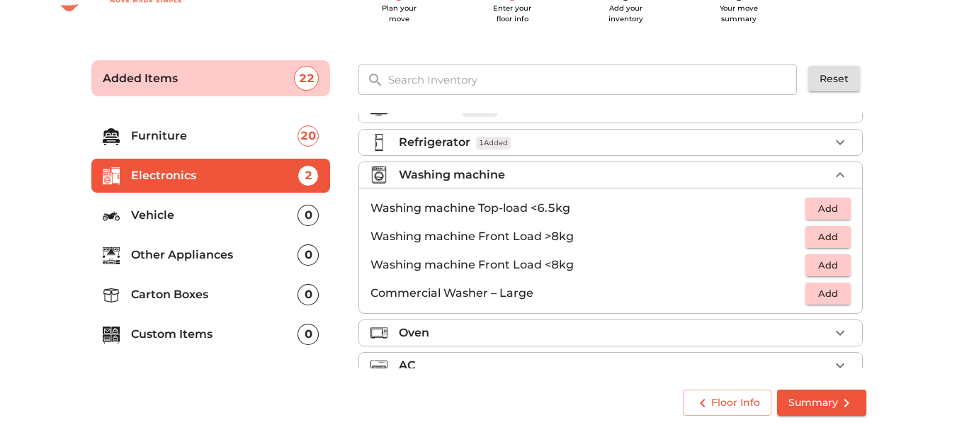
scroll to position [13, 0]
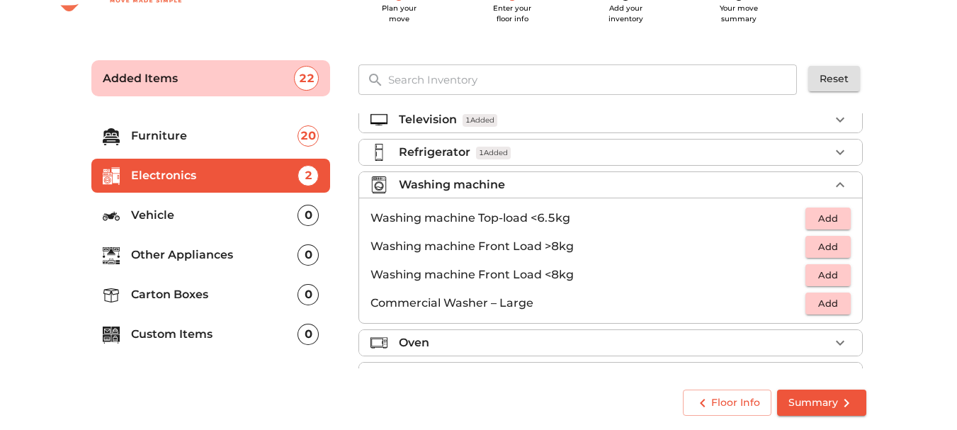
click at [814, 215] on span "Add" at bounding box center [828, 218] width 31 height 16
click at [837, 176] on button "button" at bounding box center [840, 184] width 21 height 21
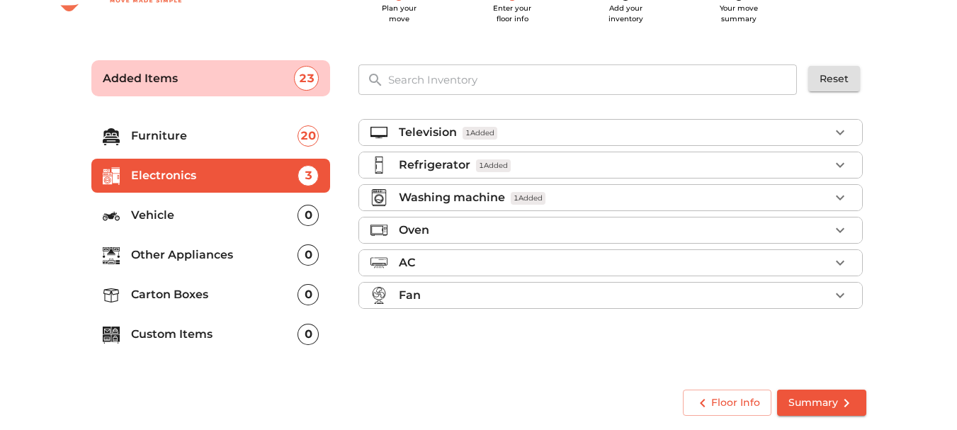
scroll to position [0, 0]
click at [840, 229] on icon "button" at bounding box center [840, 230] width 17 height 17
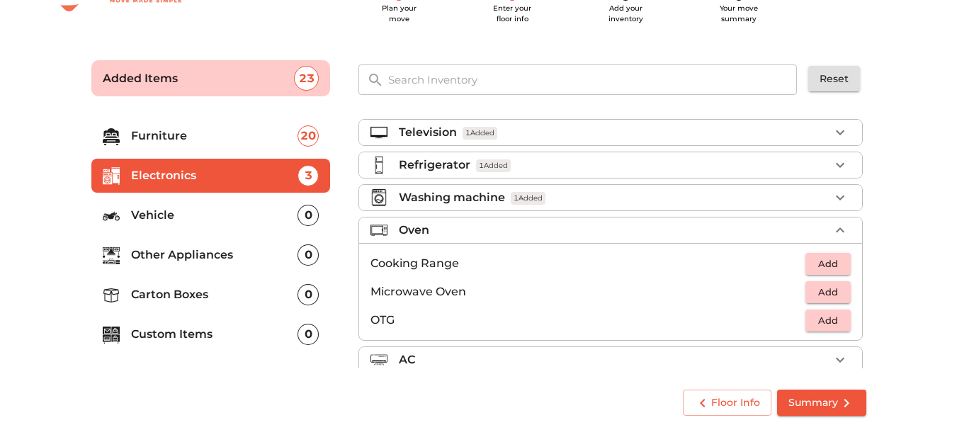
click at [825, 287] on span "Add" at bounding box center [828, 292] width 31 height 16
click at [833, 232] on icon "button" at bounding box center [840, 230] width 17 height 17
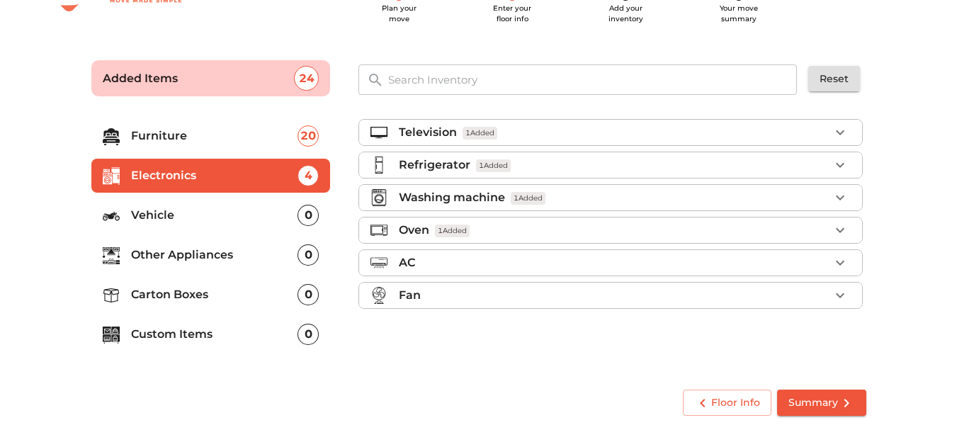
click at [846, 295] on icon "button" at bounding box center [840, 295] width 17 height 17
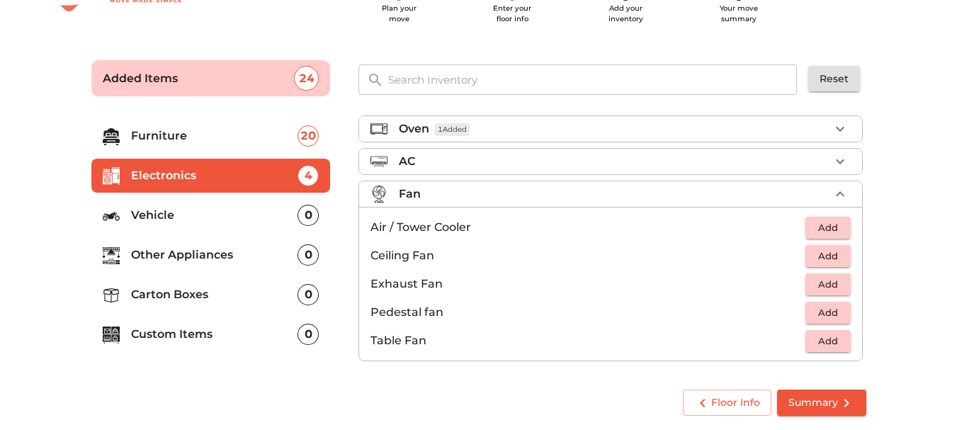
scroll to position [106, 0]
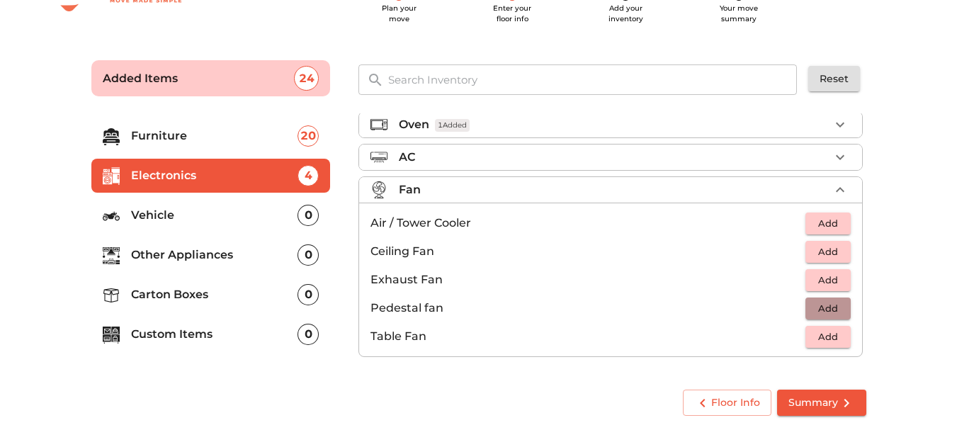
click at [826, 309] on span "Add" at bounding box center [828, 308] width 31 height 16
click at [832, 189] on icon "button" at bounding box center [840, 189] width 17 height 17
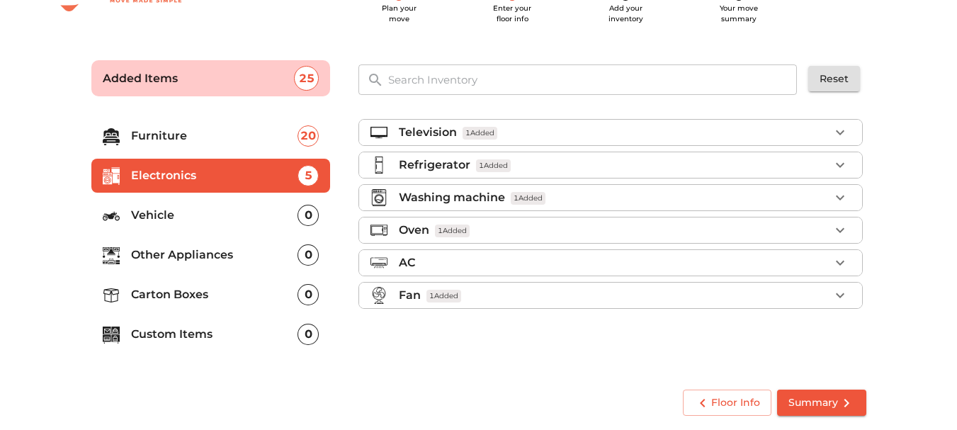
click at [300, 254] on div "0" at bounding box center [308, 254] width 21 height 21
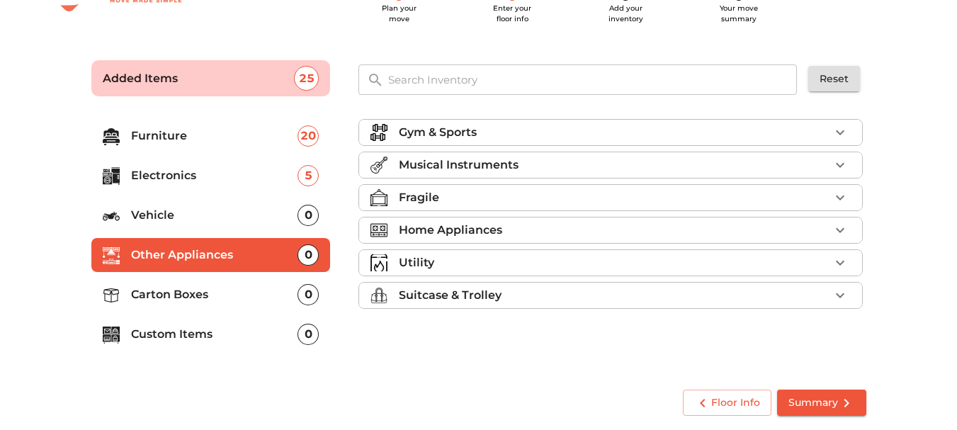
click at [841, 226] on icon "button" at bounding box center [840, 230] width 17 height 17
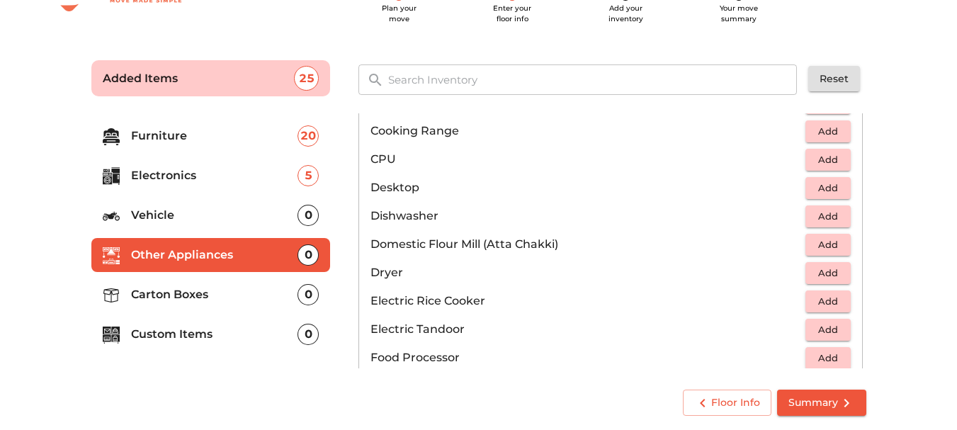
scroll to position [313, 0]
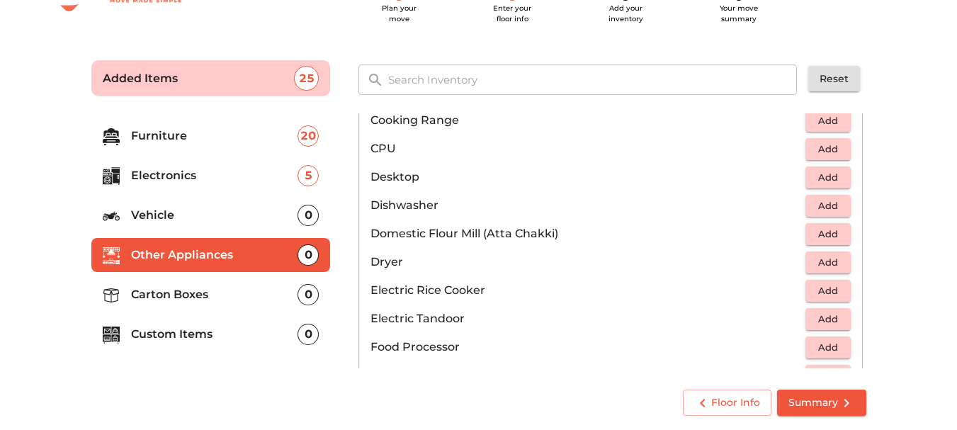
click at [815, 207] on span "Add" at bounding box center [828, 206] width 31 height 16
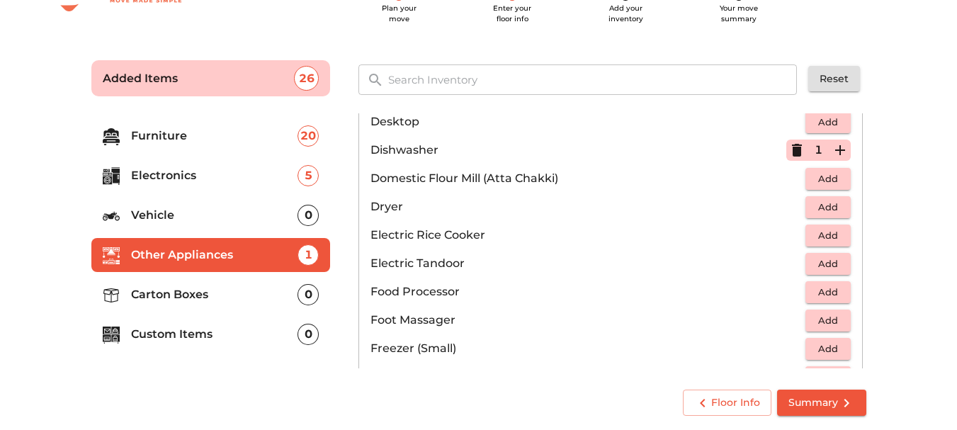
scroll to position [376, 0]
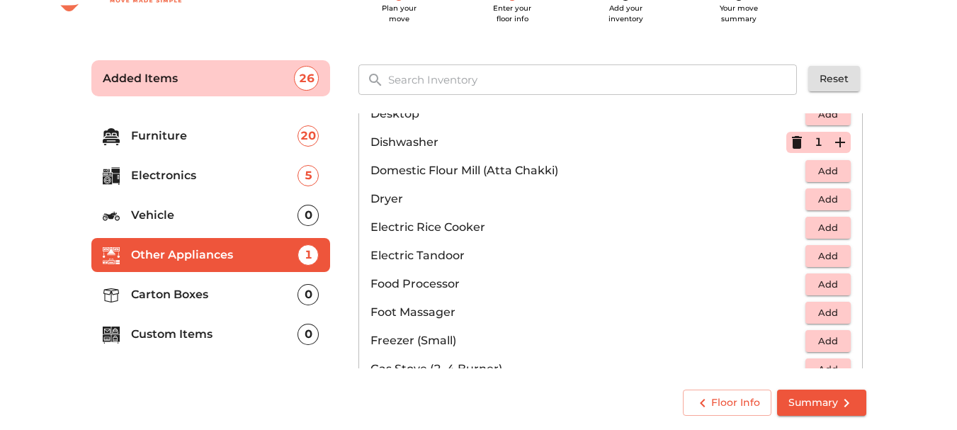
click at [813, 202] on span "Add" at bounding box center [828, 199] width 31 height 16
click at [789, 143] on icon "button" at bounding box center [797, 142] width 17 height 17
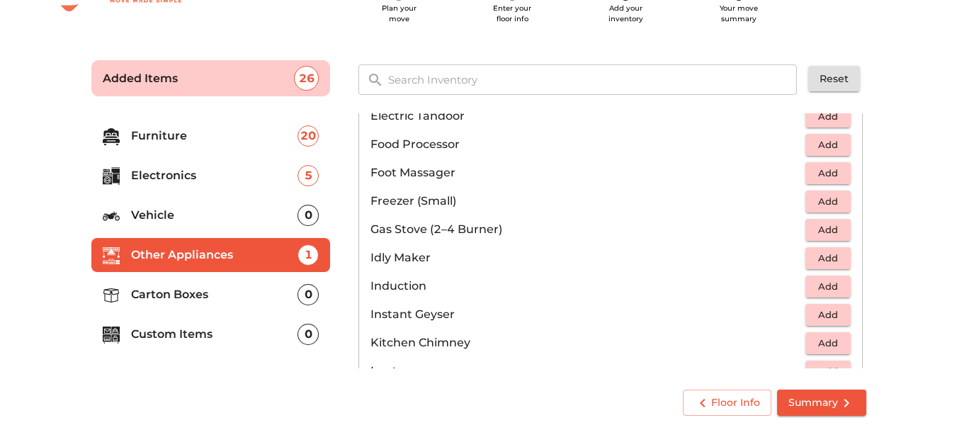
scroll to position [527, 0]
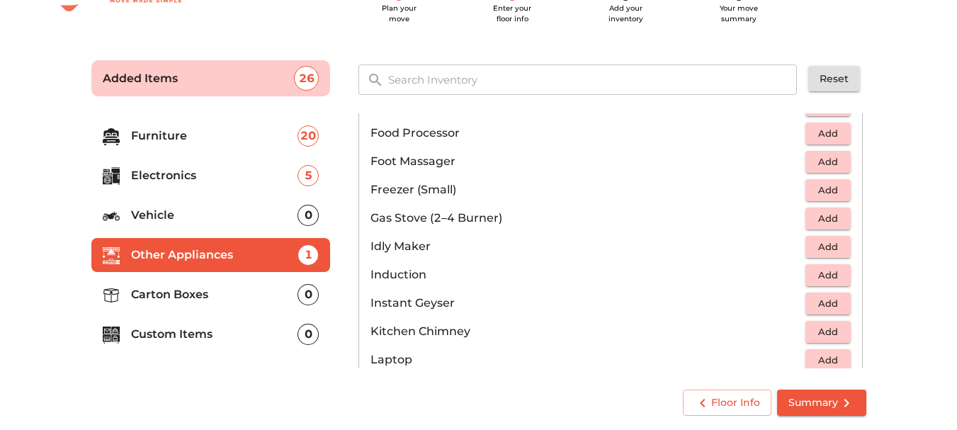
click at [820, 219] on span "Add" at bounding box center [828, 218] width 31 height 16
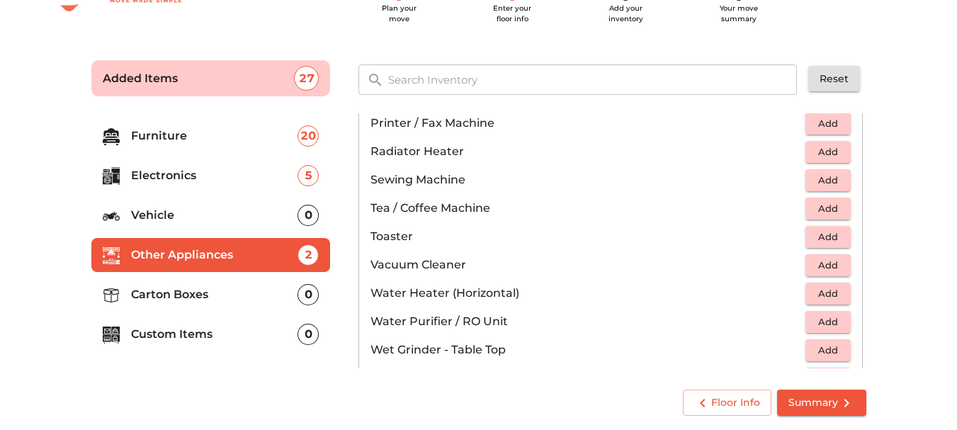
scroll to position [885, 0]
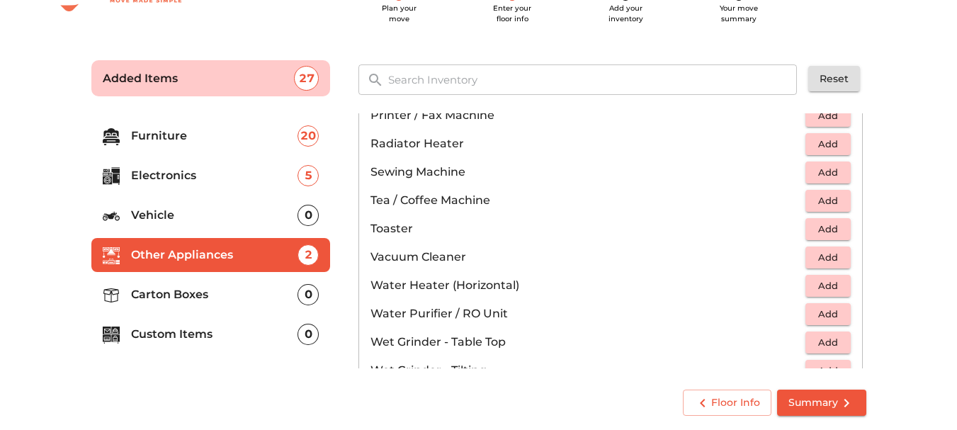
click at [813, 252] on span "Add" at bounding box center [828, 257] width 31 height 16
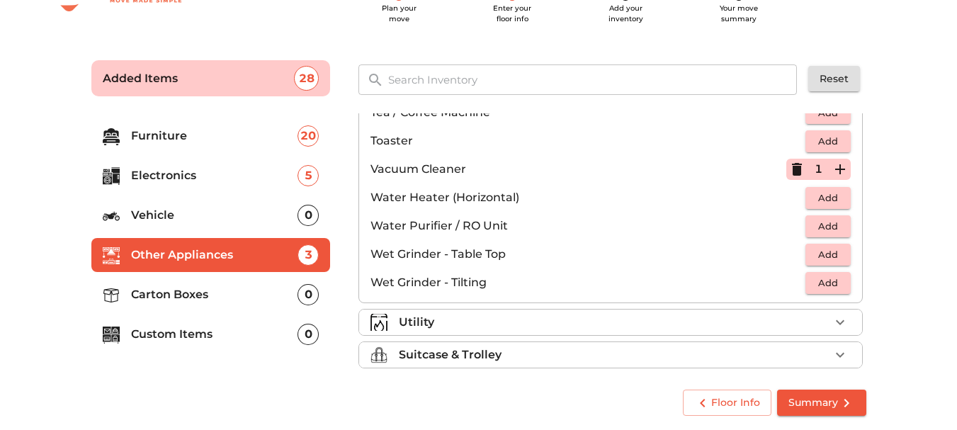
scroll to position [977, 0]
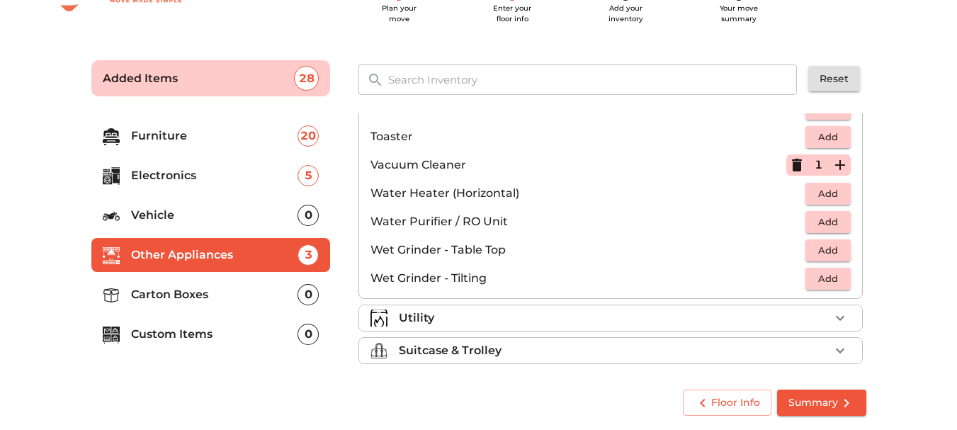
click at [818, 217] on span "Add" at bounding box center [828, 222] width 31 height 16
click at [832, 317] on icon "button" at bounding box center [840, 318] width 17 height 17
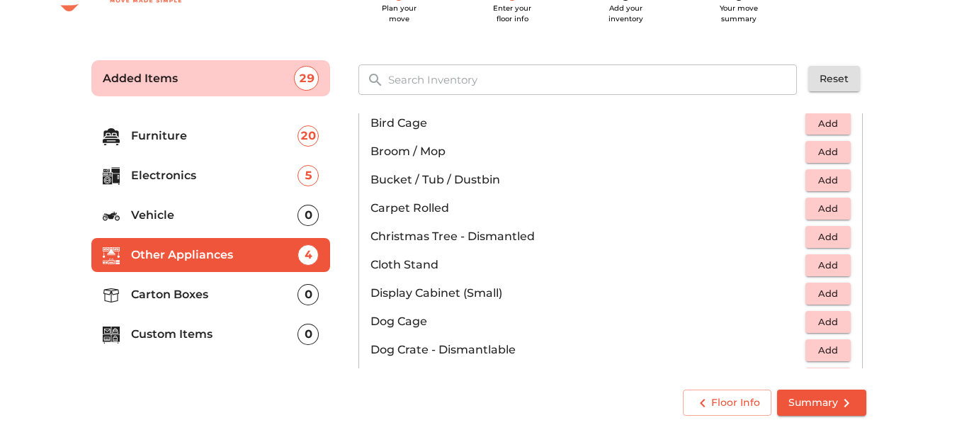
scroll to position [278, 0]
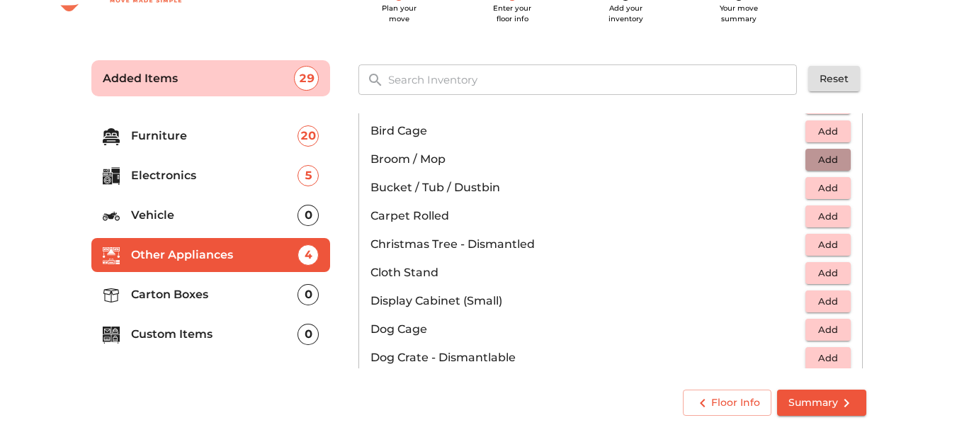
click at [821, 154] on span "Add" at bounding box center [828, 160] width 31 height 16
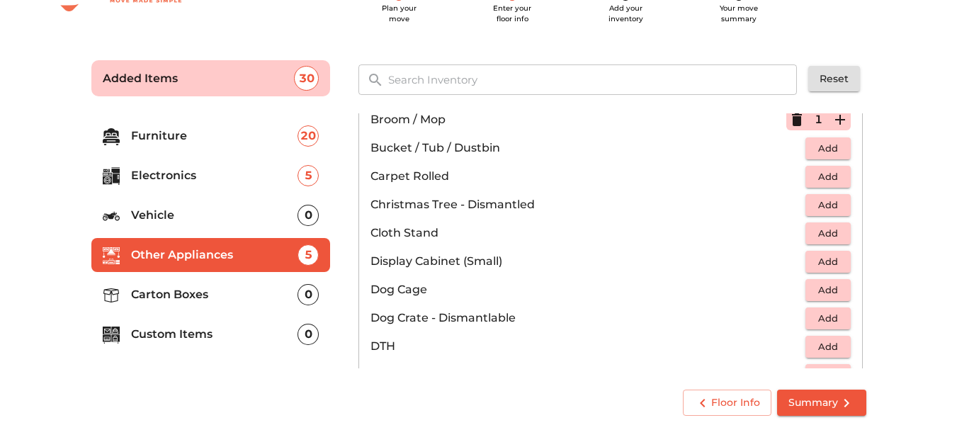
scroll to position [326, 0]
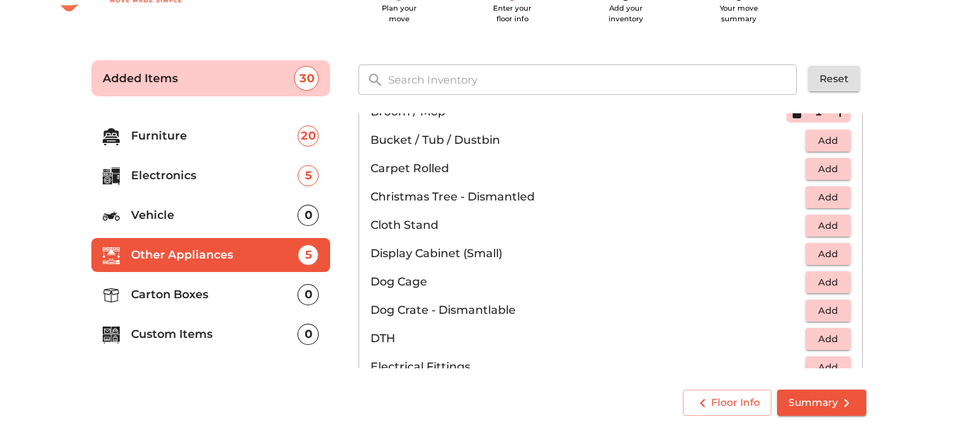
click at [817, 223] on span "Add" at bounding box center [828, 225] width 31 height 16
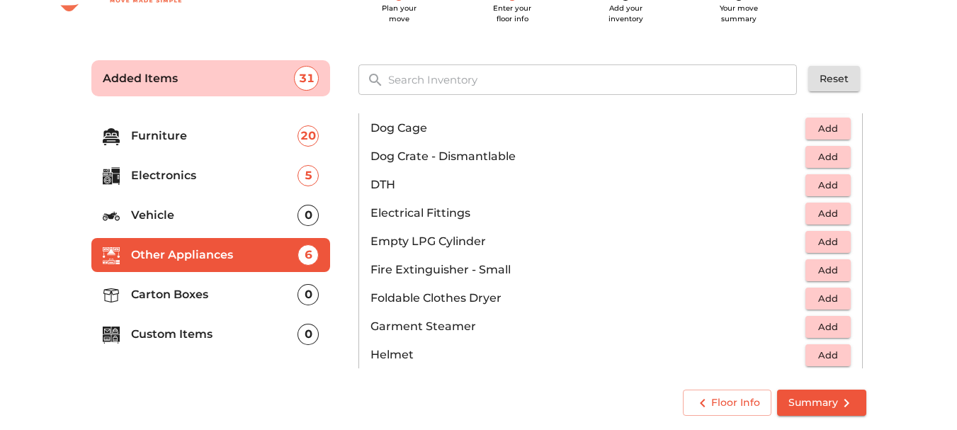
scroll to position [492, 0]
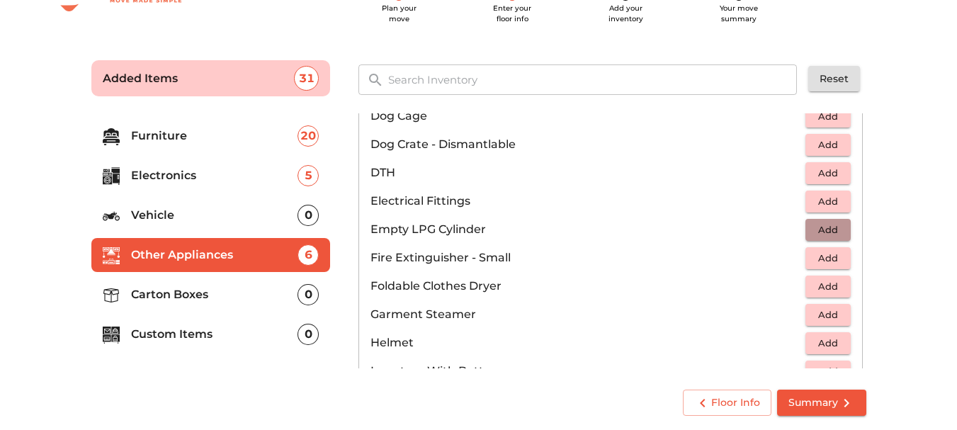
click at [813, 230] on span "Add" at bounding box center [828, 230] width 31 height 16
click at [837, 228] on icon "button" at bounding box center [840, 229] width 17 height 17
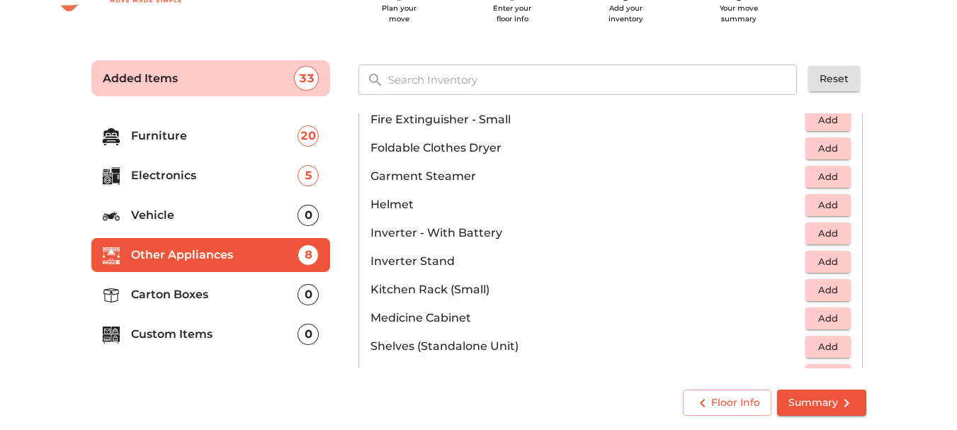
scroll to position [638, 0]
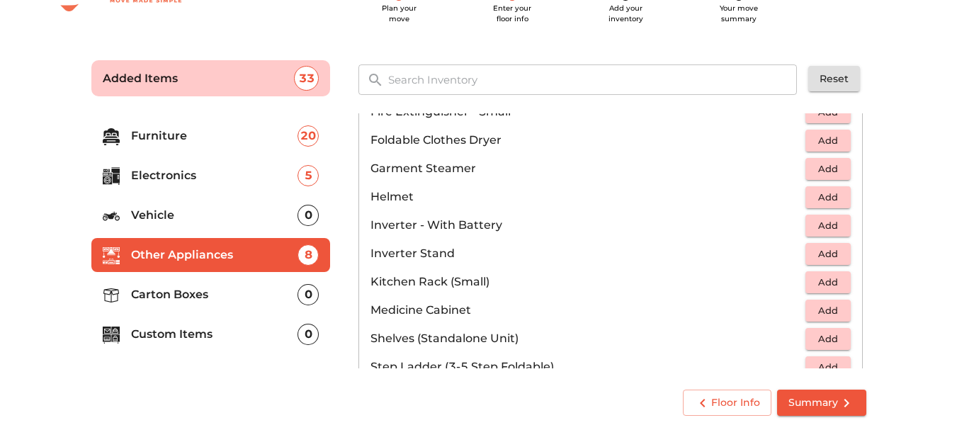
click at [825, 220] on span "Add" at bounding box center [828, 225] width 31 height 16
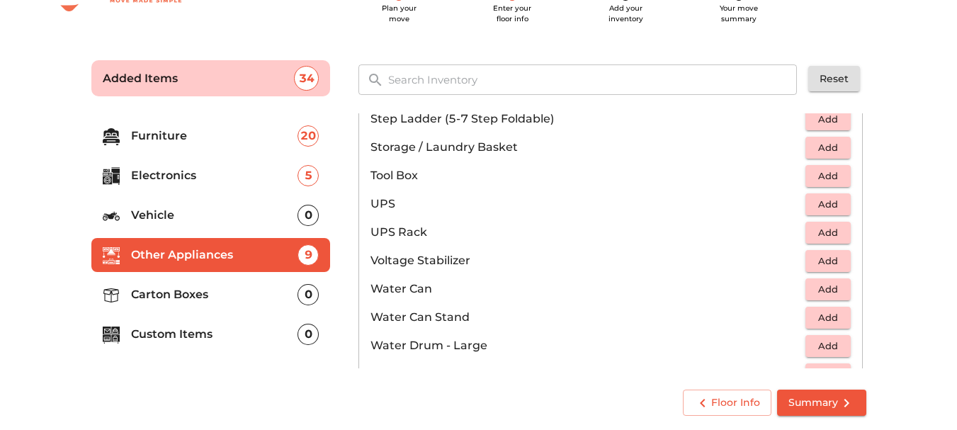
scroll to position [917, 0]
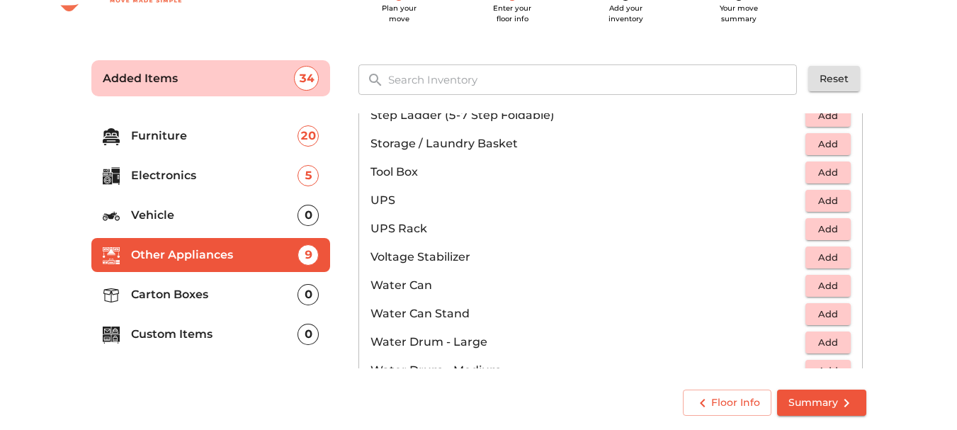
click at [814, 185] on li "Tool Box Add" at bounding box center [610, 172] width 503 height 28
click at [819, 203] on span "Add" at bounding box center [828, 201] width 31 height 16
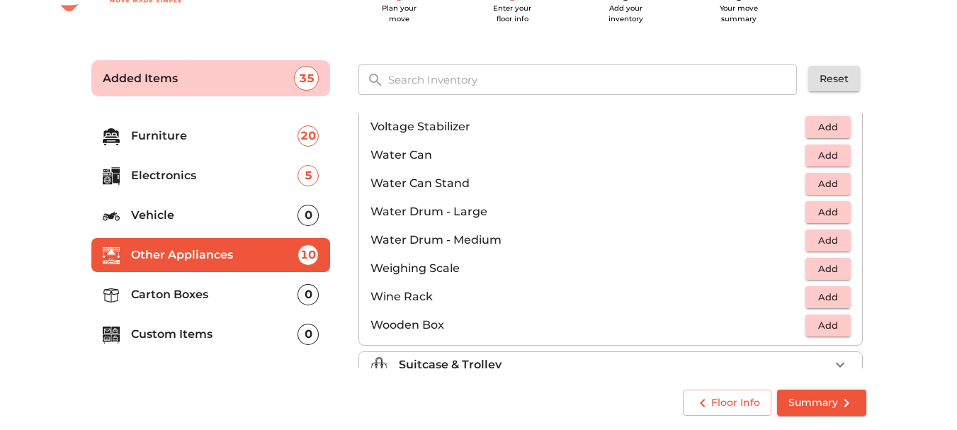
scroll to position [1069, 0]
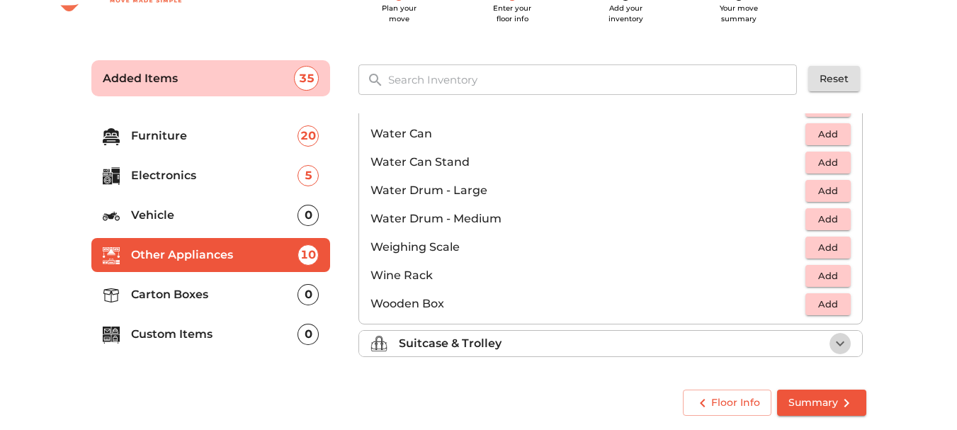
click at [832, 340] on icon "button" at bounding box center [840, 343] width 17 height 17
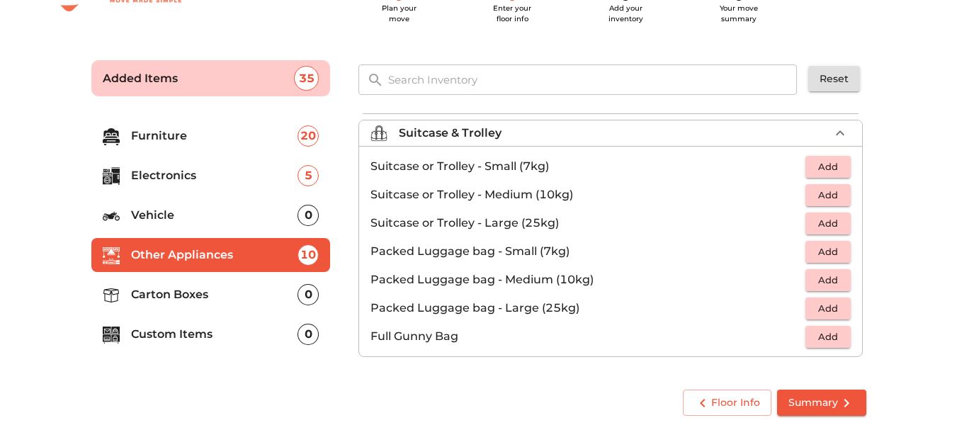
scroll to position [162, 0]
click at [814, 225] on span "Add" at bounding box center [828, 223] width 31 height 16
click at [826, 300] on span "Add" at bounding box center [828, 308] width 31 height 16
click at [835, 307] on icon "button" at bounding box center [840, 308] width 17 height 17
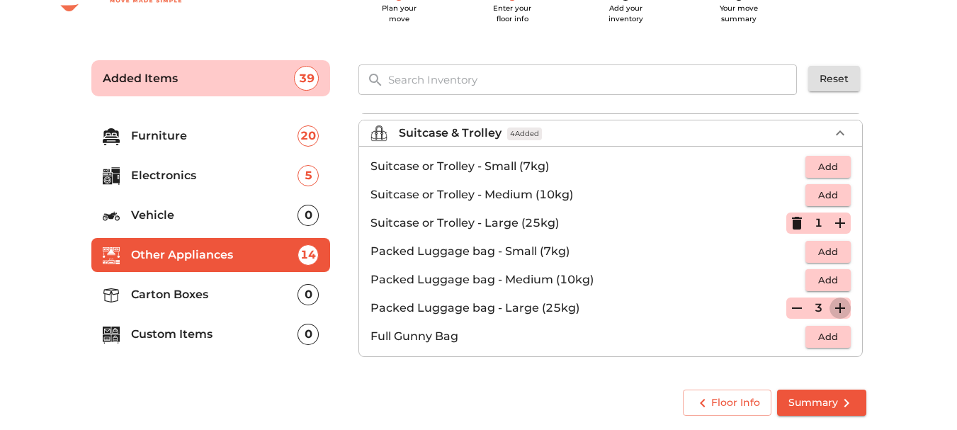
click at [835, 307] on icon "button" at bounding box center [840, 308] width 17 height 17
click at [187, 293] on p "Carton Boxes" at bounding box center [214, 294] width 167 height 17
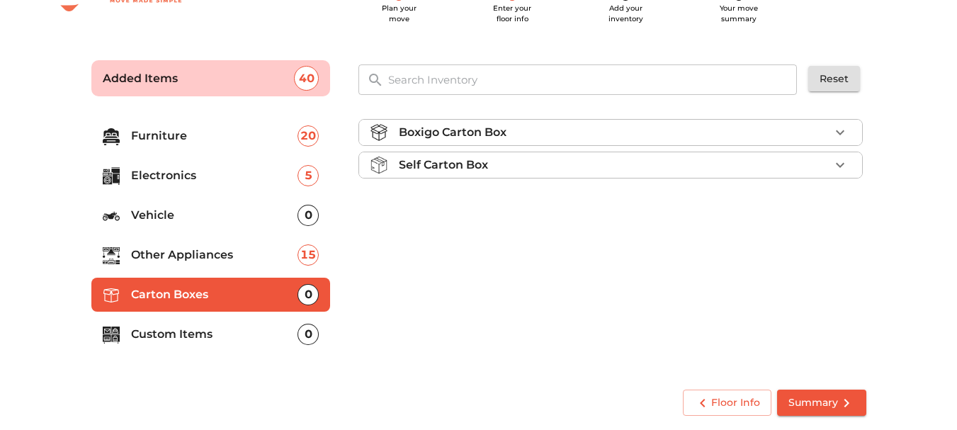
scroll to position [0, 0]
click at [821, 169] on div "Self Carton Box" at bounding box center [614, 165] width 431 height 17
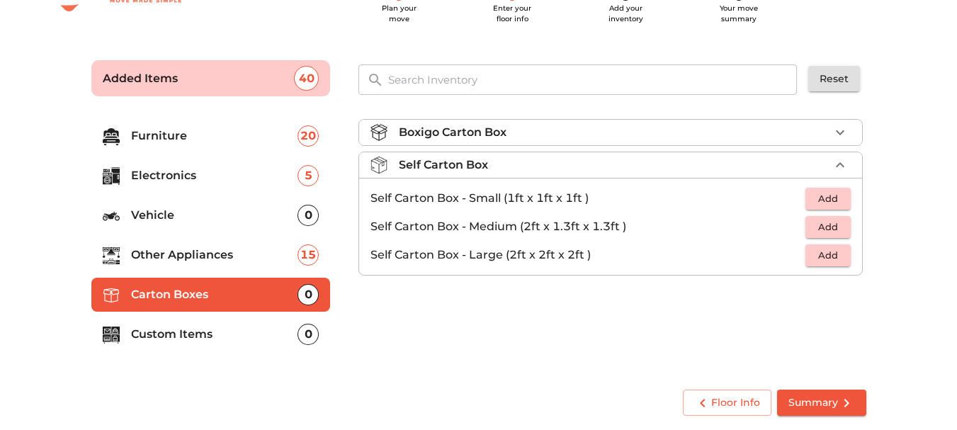
click at [821, 169] on div "Self Carton Box" at bounding box center [614, 165] width 431 height 17
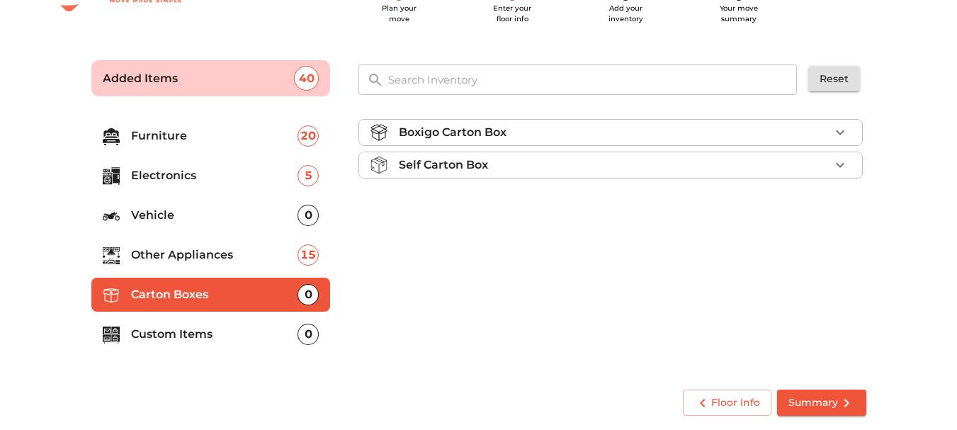
click at [825, 131] on div "Boxigo Carton Box" at bounding box center [614, 132] width 431 height 17
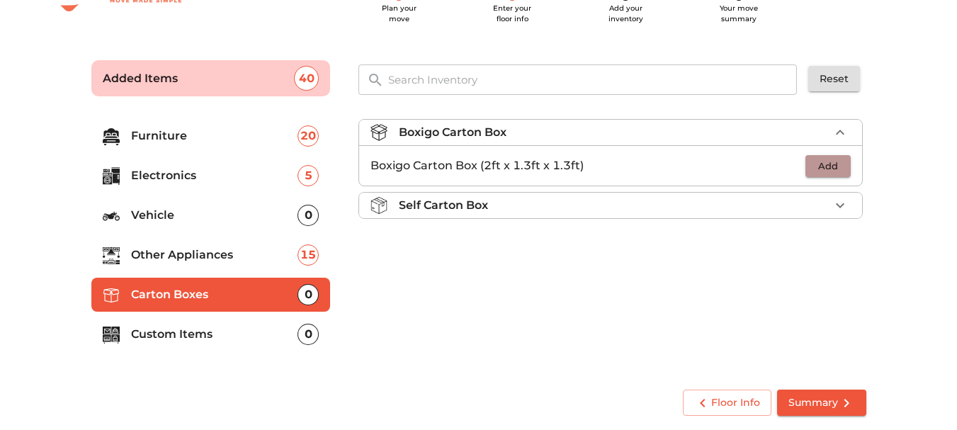
click at [825, 163] on span "Add" at bounding box center [828, 166] width 31 height 16
click at [823, 165] on p "1" at bounding box center [819, 165] width 8 height 17
click at [840, 161] on icon "button" at bounding box center [840, 165] width 17 height 17
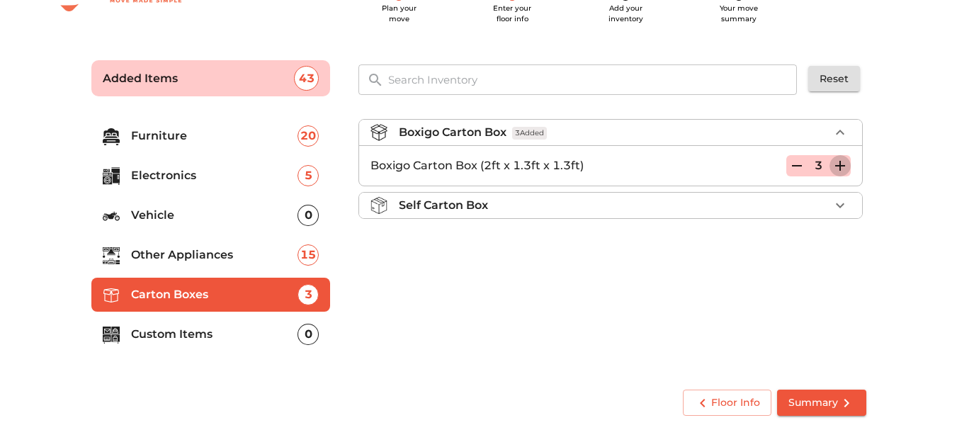
click at [840, 161] on icon "button" at bounding box center [840, 165] width 17 height 17
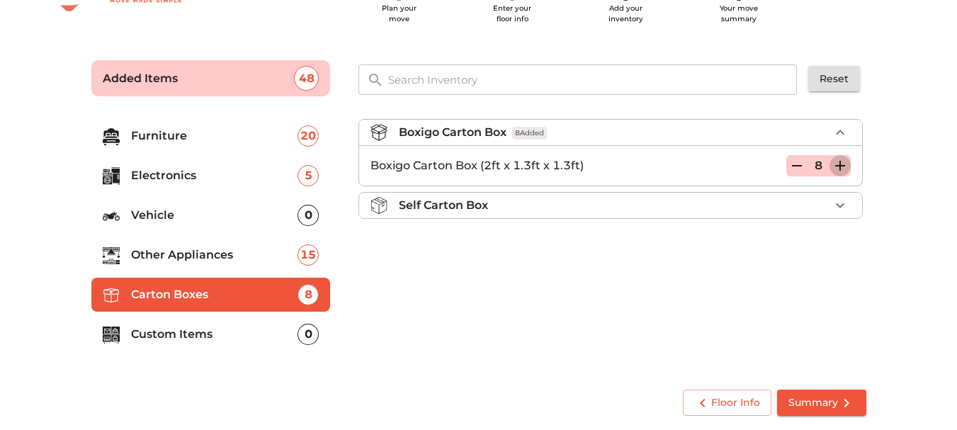
click at [840, 161] on icon "button" at bounding box center [840, 165] width 17 height 17
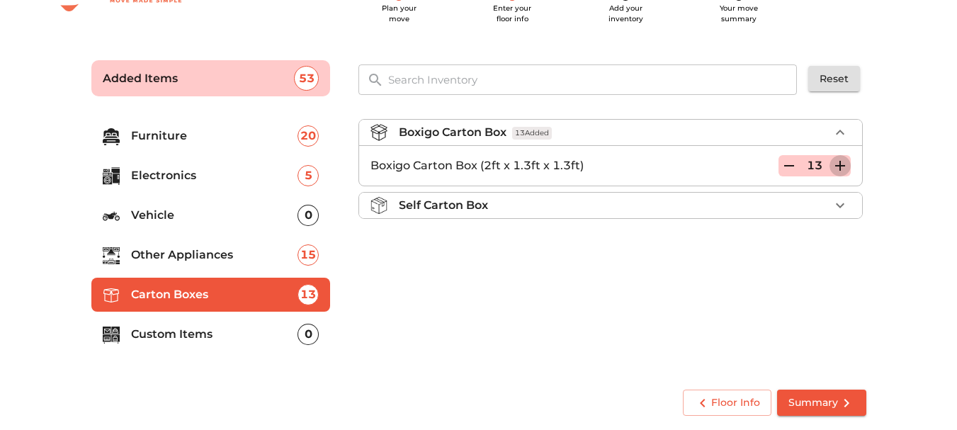
click at [840, 161] on icon "button" at bounding box center [840, 165] width 17 height 17
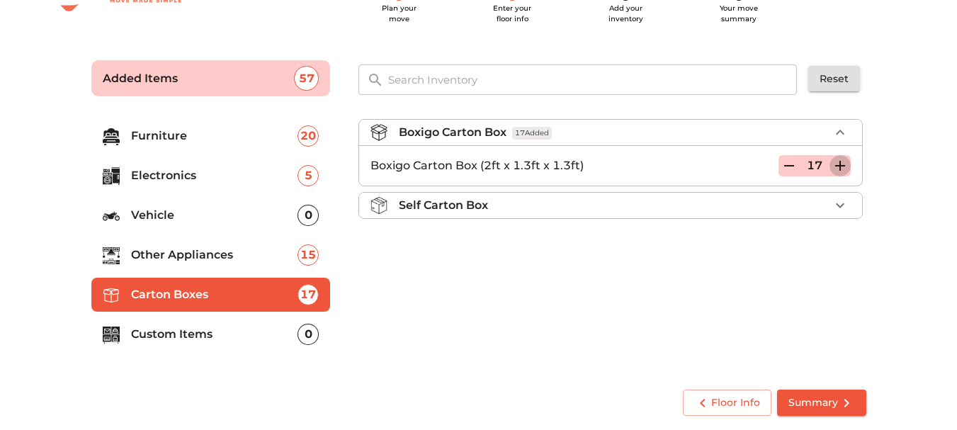
click at [840, 161] on icon "button" at bounding box center [840, 165] width 17 height 17
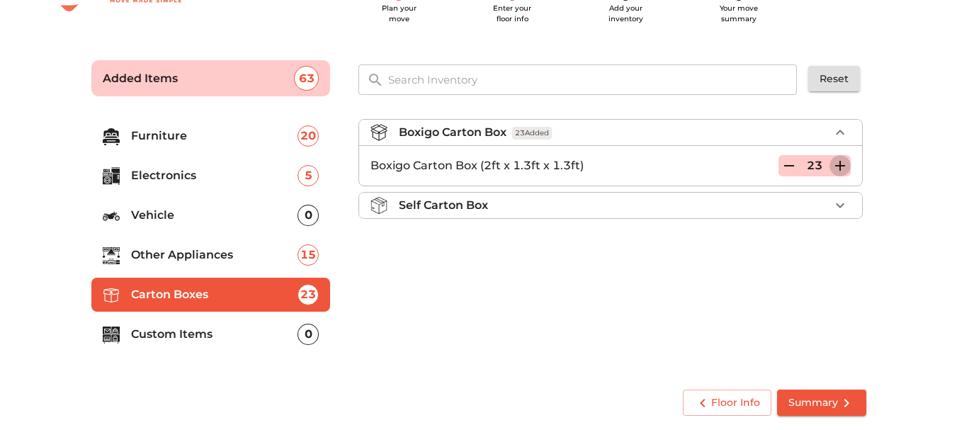
click at [840, 161] on icon "button" at bounding box center [840, 165] width 17 height 17
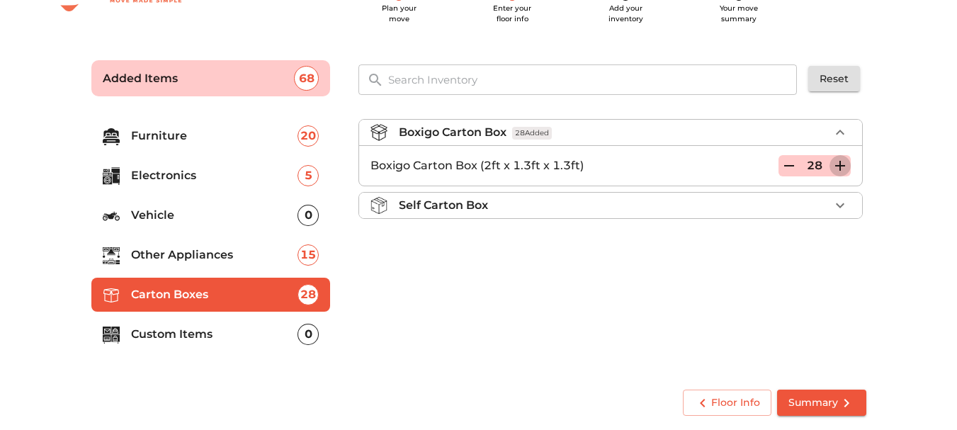
click at [840, 161] on icon "button" at bounding box center [840, 165] width 17 height 17
click at [787, 164] on icon "button" at bounding box center [789, 165] width 17 height 17
click at [261, 334] on p "Custom Items" at bounding box center [214, 334] width 167 height 17
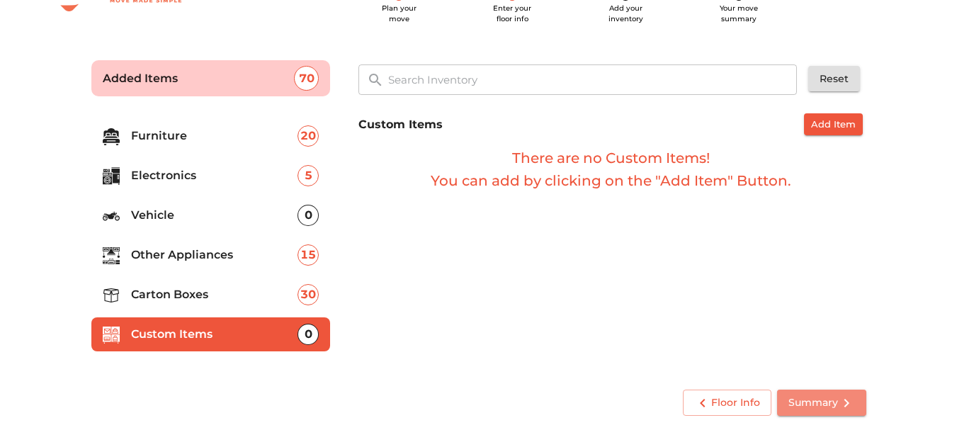
click at [806, 397] on span "Summary" at bounding box center [822, 403] width 67 height 18
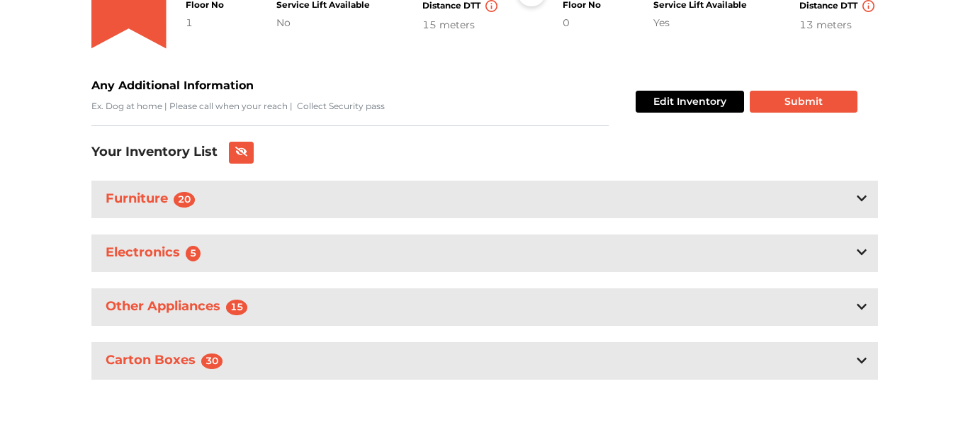
scroll to position [53, 0]
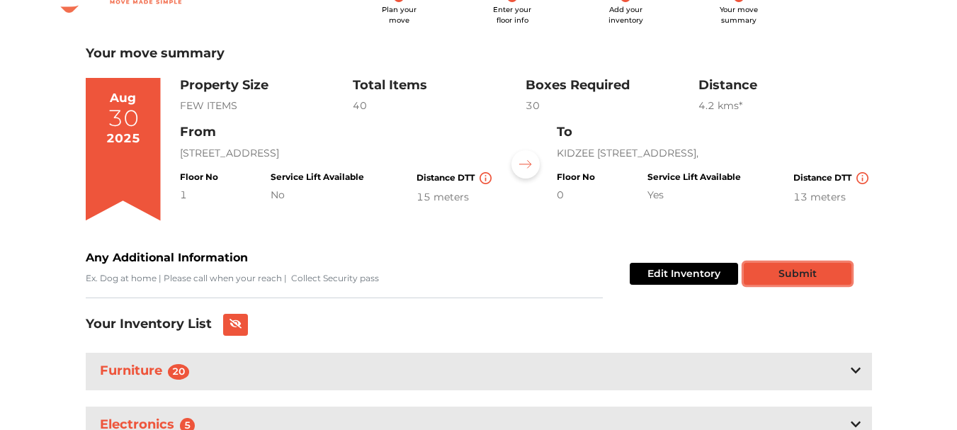
click at [778, 278] on button "Submit" at bounding box center [798, 274] width 108 height 22
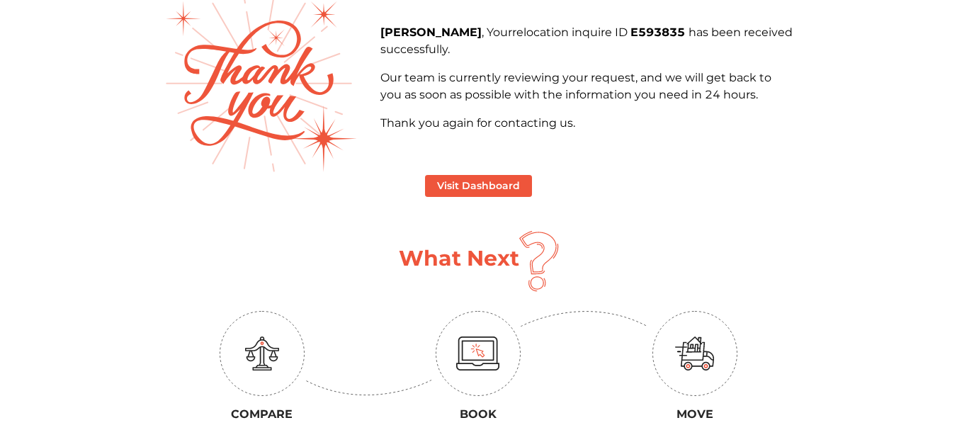
scroll to position [86, 0]
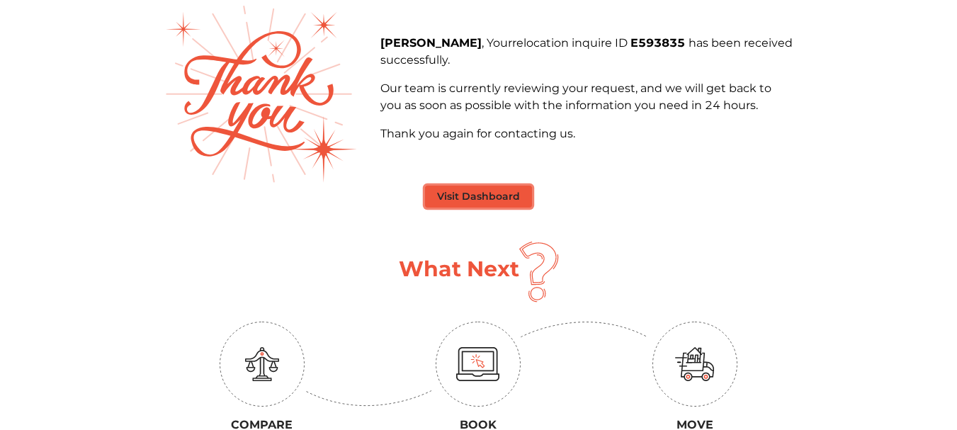
click at [472, 193] on button "Visit Dashboard" at bounding box center [478, 197] width 107 height 22
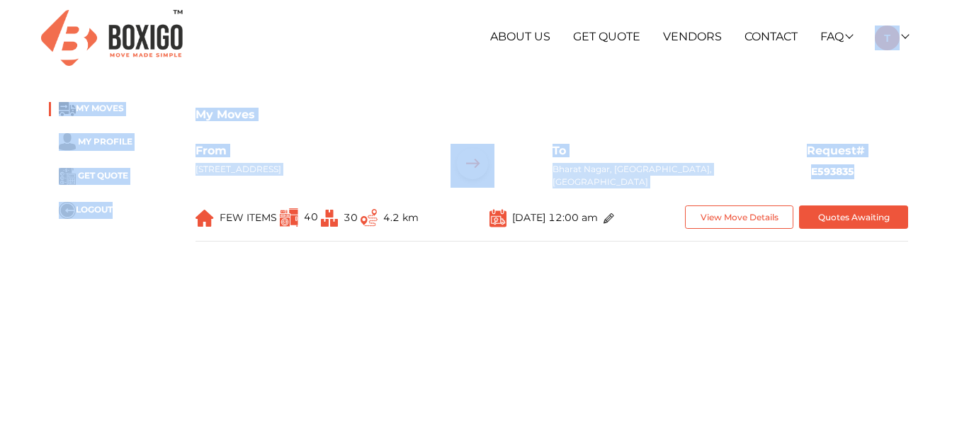
drag, startPoint x: 910, startPoint y: 9, endPoint x: 967, endPoint y: 258, distance: 255.2
click at [957, 258] on html "[PHONE_NUMBER] RELOCATION STORAGE SPACE About Us Get Quote Vendors Contact FAQ …" at bounding box center [478, 215] width 957 height 430
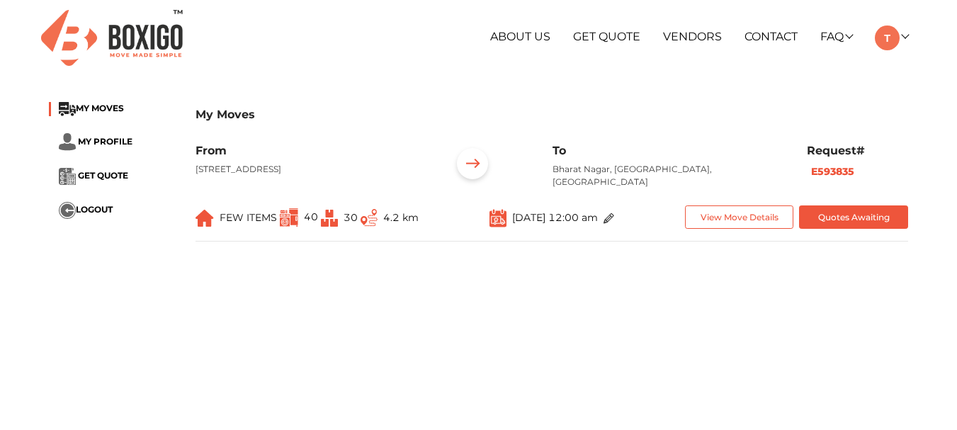
click at [812, 330] on main "My Moves MY MOVES MY PROFILE GET QUOTE LOGOUT My Moves From [STREET_ADDRESS] Re…" at bounding box center [478, 347] width 957 height 510
click at [727, 210] on button "View Move Details" at bounding box center [739, 216] width 109 height 23
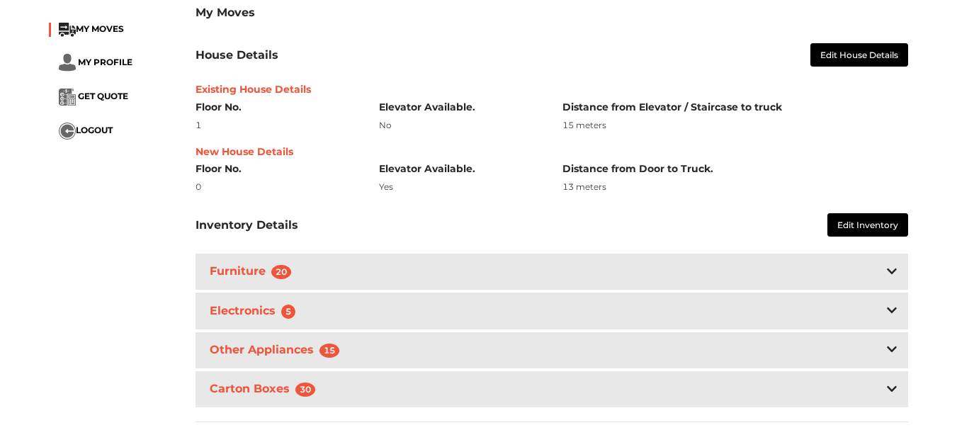
scroll to position [334, 0]
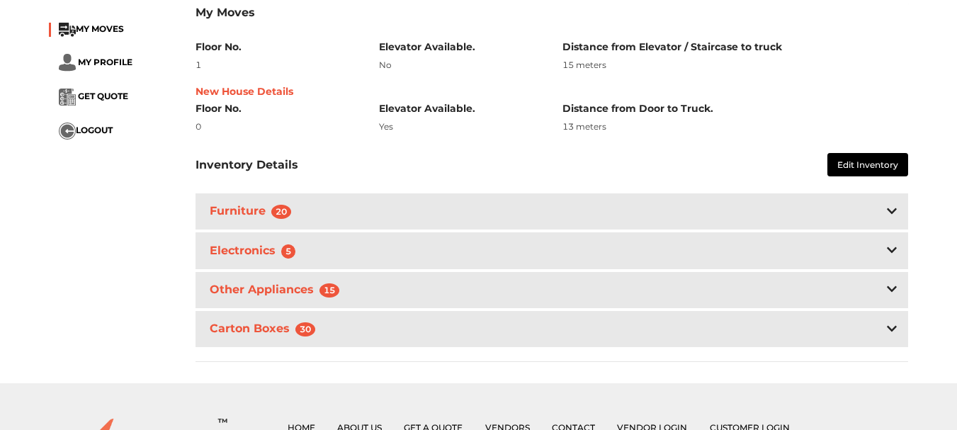
click at [883, 218] on div "Furniture 20" at bounding box center [552, 211] width 713 height 36
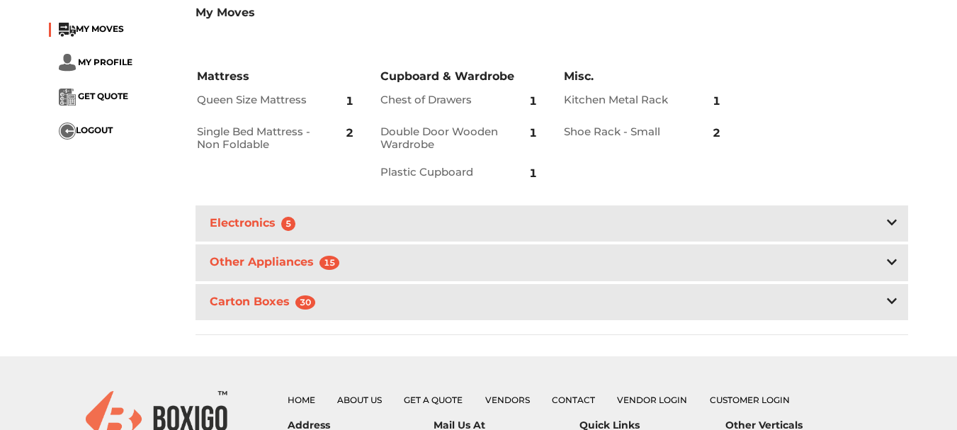
scroll to position [647, 0]
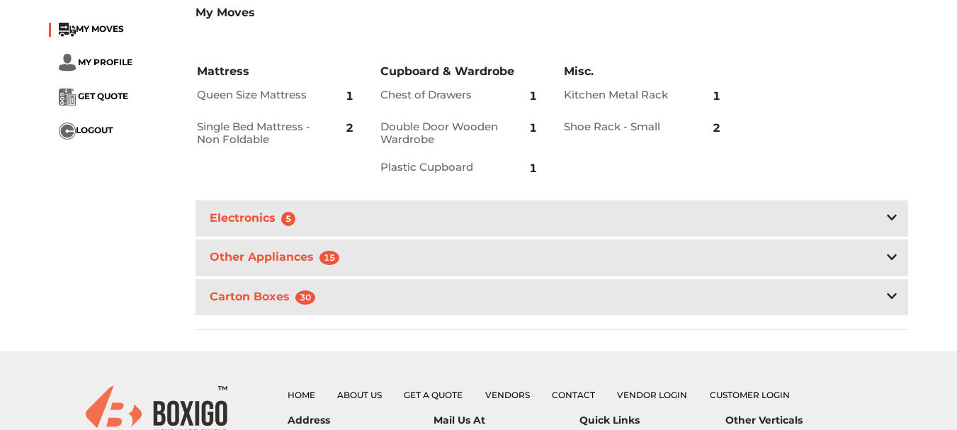
click at [880, 216] on div "Electronics 5" at bounding box center [552, 218] width 713 height 36
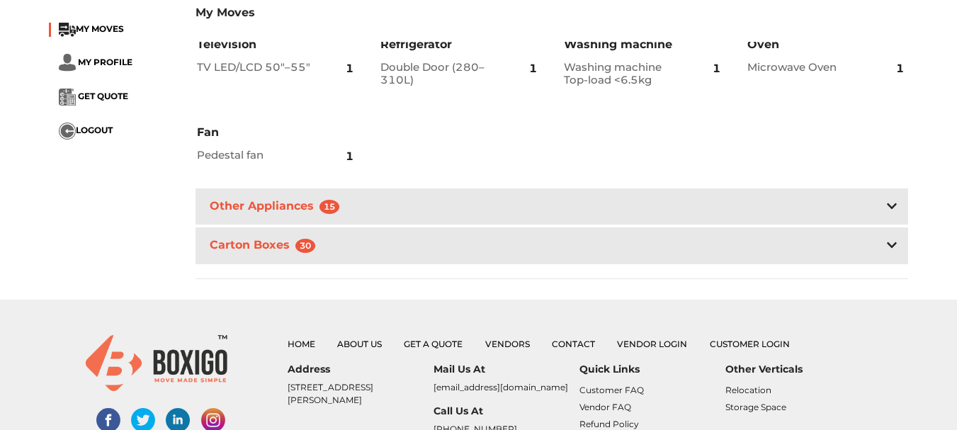
scroll to position [884, 0]
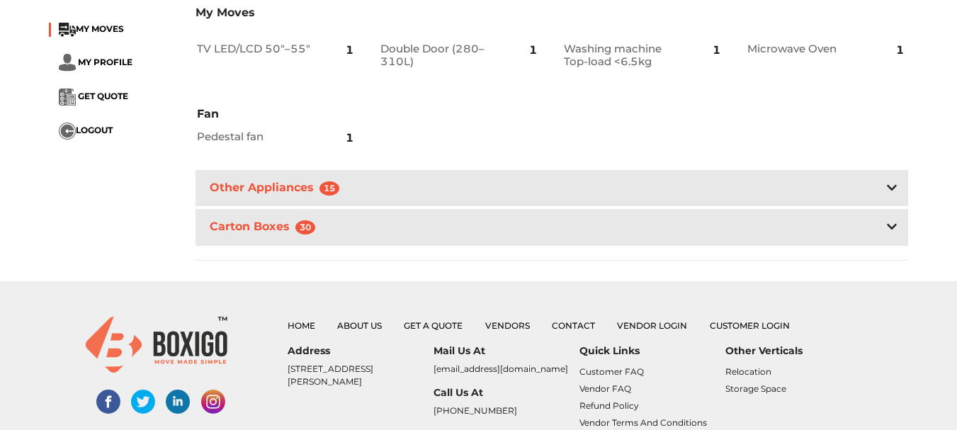
click at [891, 182] on icon at bounding box center [892, 187] width 10 height 11
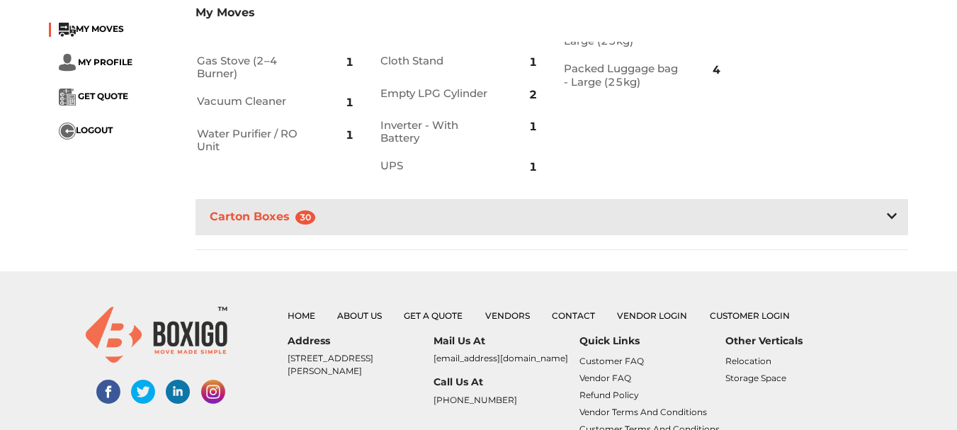
scroll to position [1163, 0]
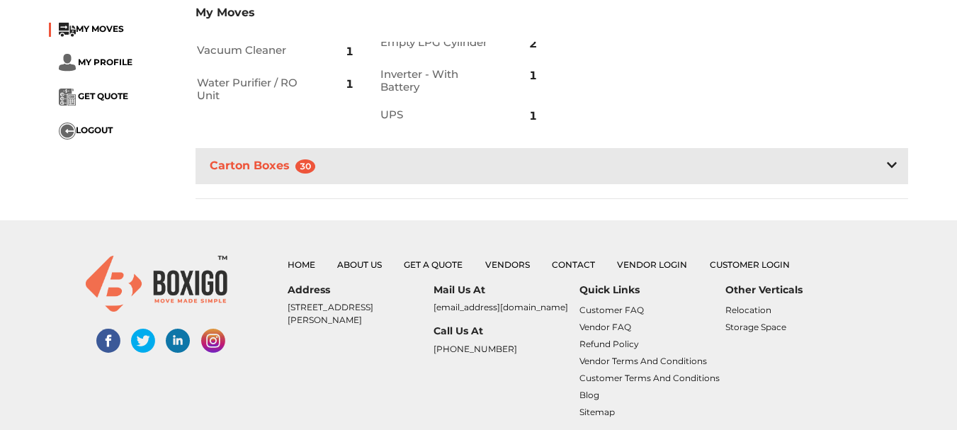
click at [889, 171] on div at bounding box center [892, 165] width 10 height 17
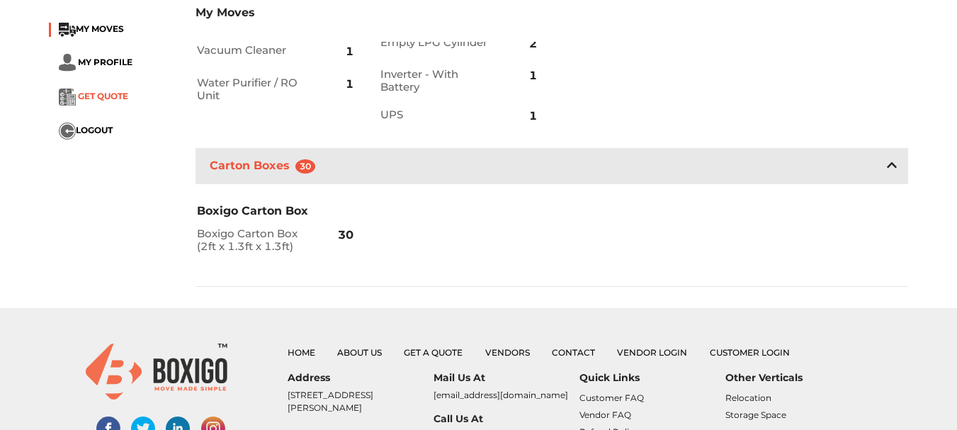
click at [106, 94] on span "GET QUOTE" at bounding box center [103, 96] width 50 height 11
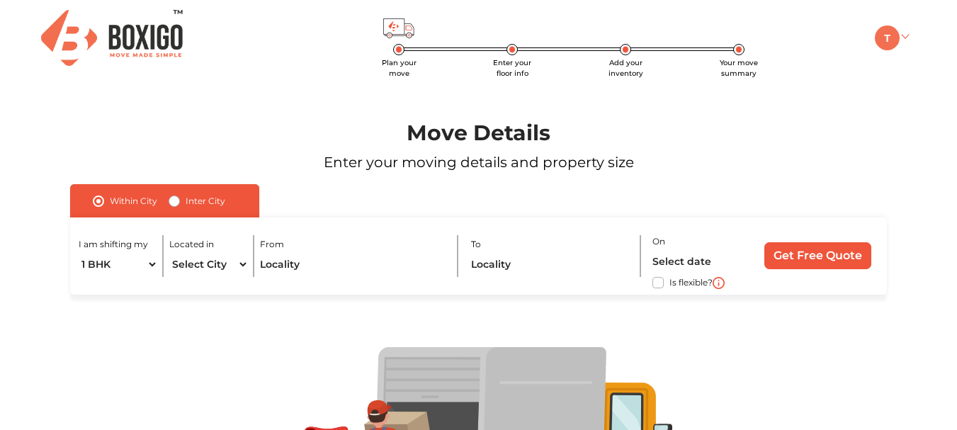
click at [904, 37] on link at bounding box center [891, 36] width 33 height 13
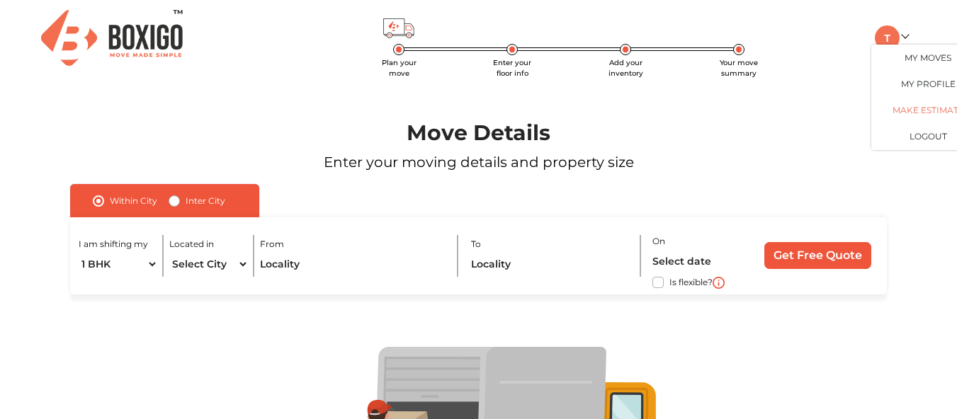
click at [915, 115] on link "Make Estimate" at bounding box center [927, 111] width 113 height 26
click at [917, 114] on link "Make Estimate" at bounding box center [927, 111] width 113 height 26
click at [907, 78] on link "My Profile" at bounding box center [927, 85] width 113 height 26
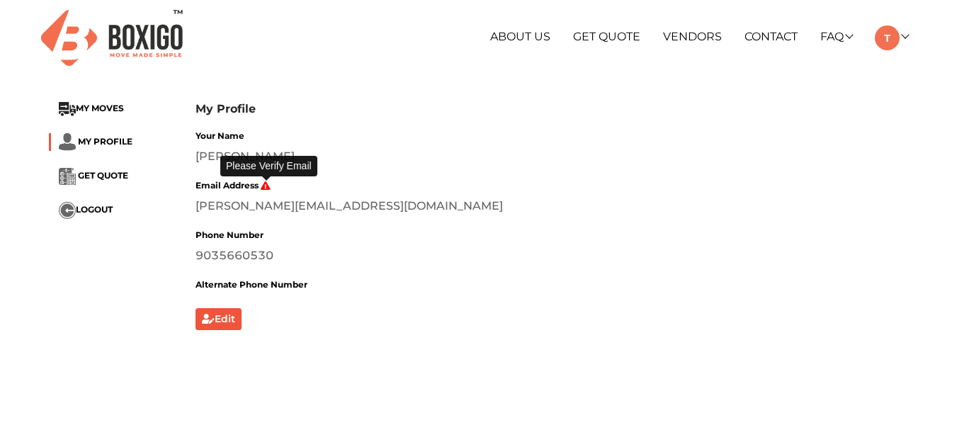
click at [266, 184] on icon at bounding box center [266, 185] width 10 height 9
click at [96, 111] on span "MY MOVES" at bounding box center [100, 108] width 48 height 11
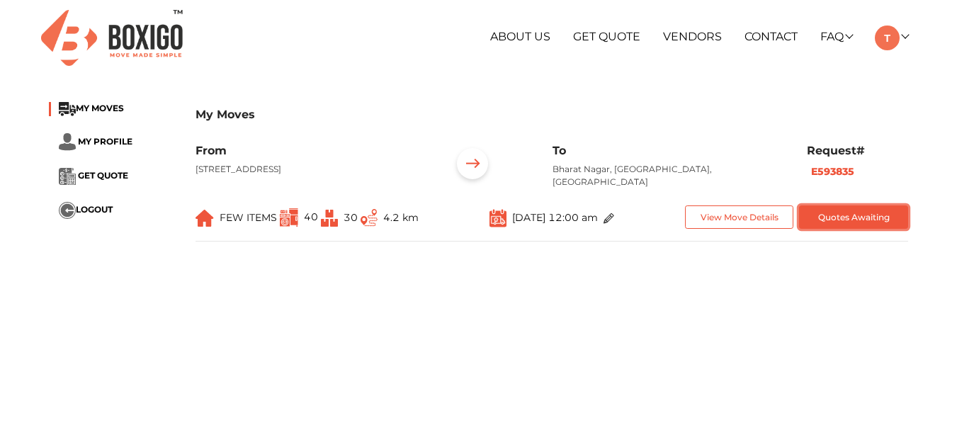
click at [854, 213] on button "Quotes Awaiting" at bounding box center [853, 216] width 109 height 23
